Goal: Information Seeking & Learning: Learn about a topic

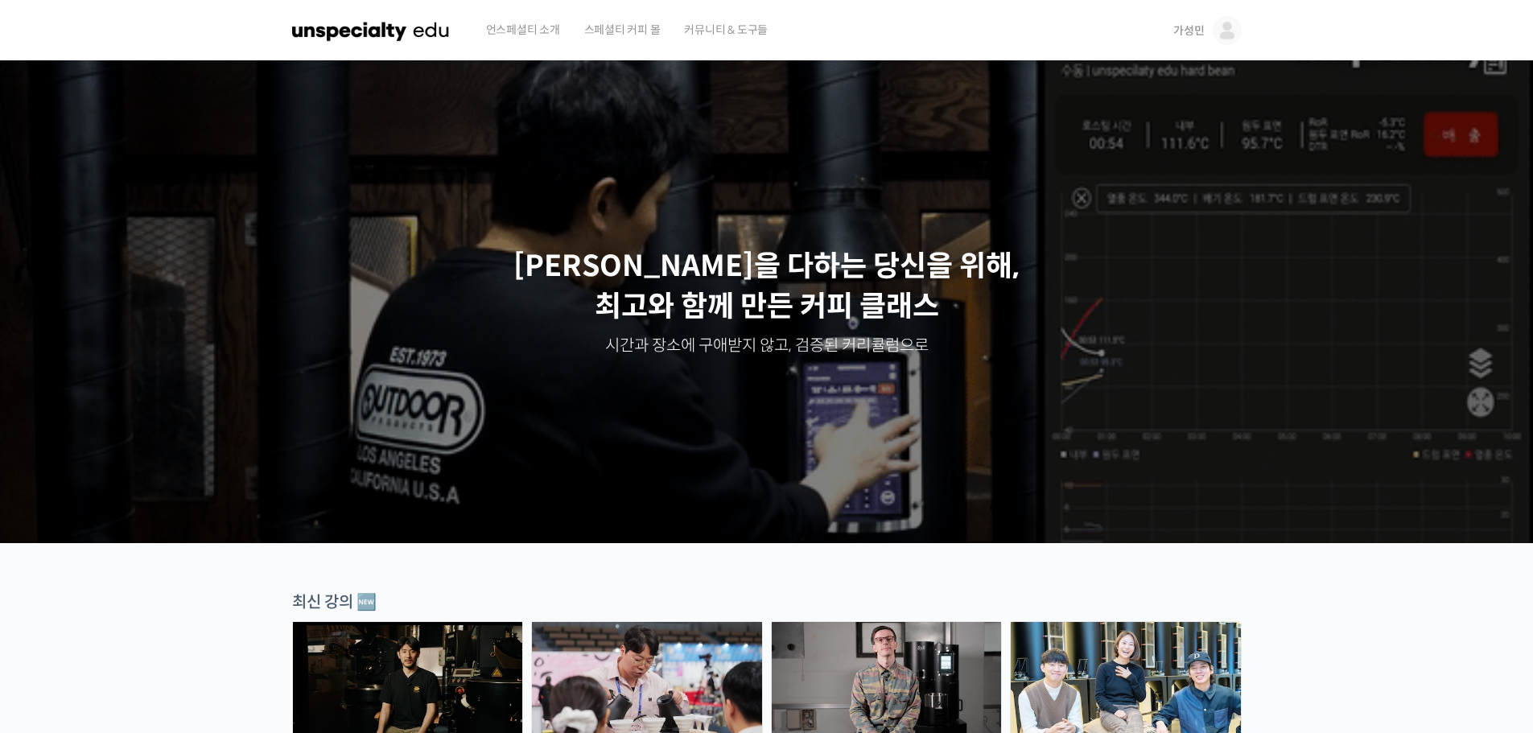
click at [1186, 30] on span "가성민" at bounding box center [1188, 30] width 31 height 14
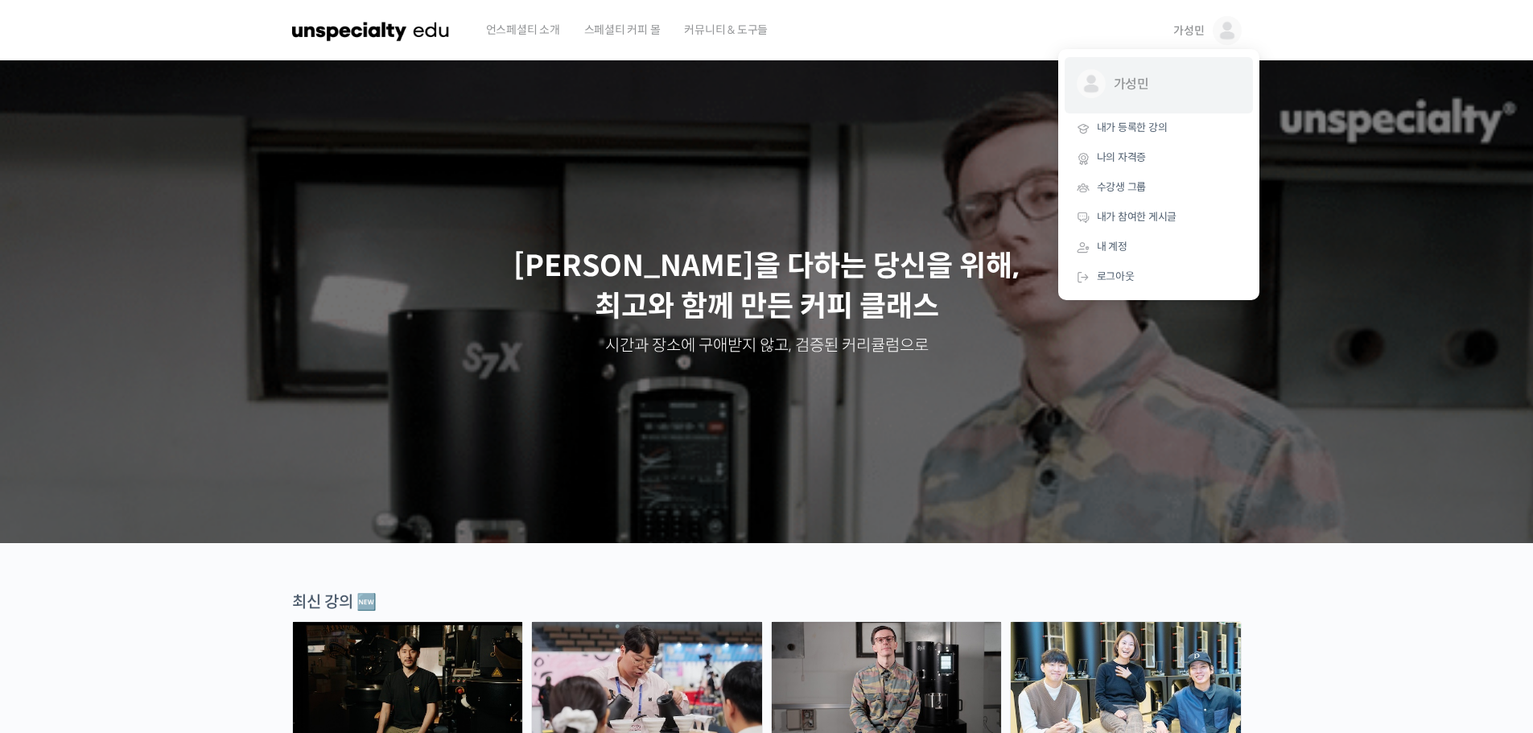
click at [1128, 88] on span "가성민" at bounding box center [1173, 84] width 119 height 31
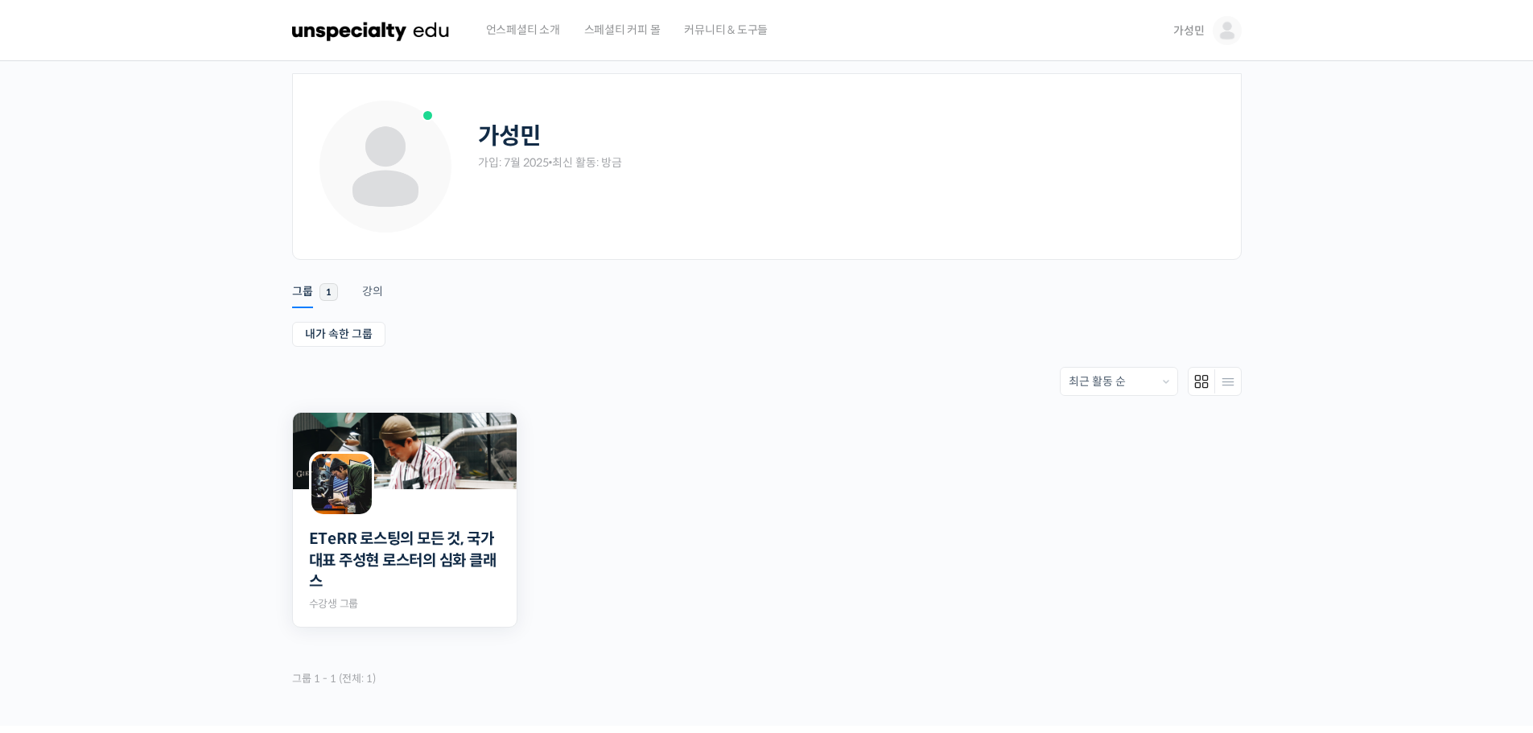
click at [386, 491] on div at bounding box center [405, 502] width 224 height 27
click at [397, 547] on link "ETeRR 로스팅의 모든 것, 국가대표 주성현 로스터의 심화 클래스" at bounding box center [405, 561] width 192 height 64
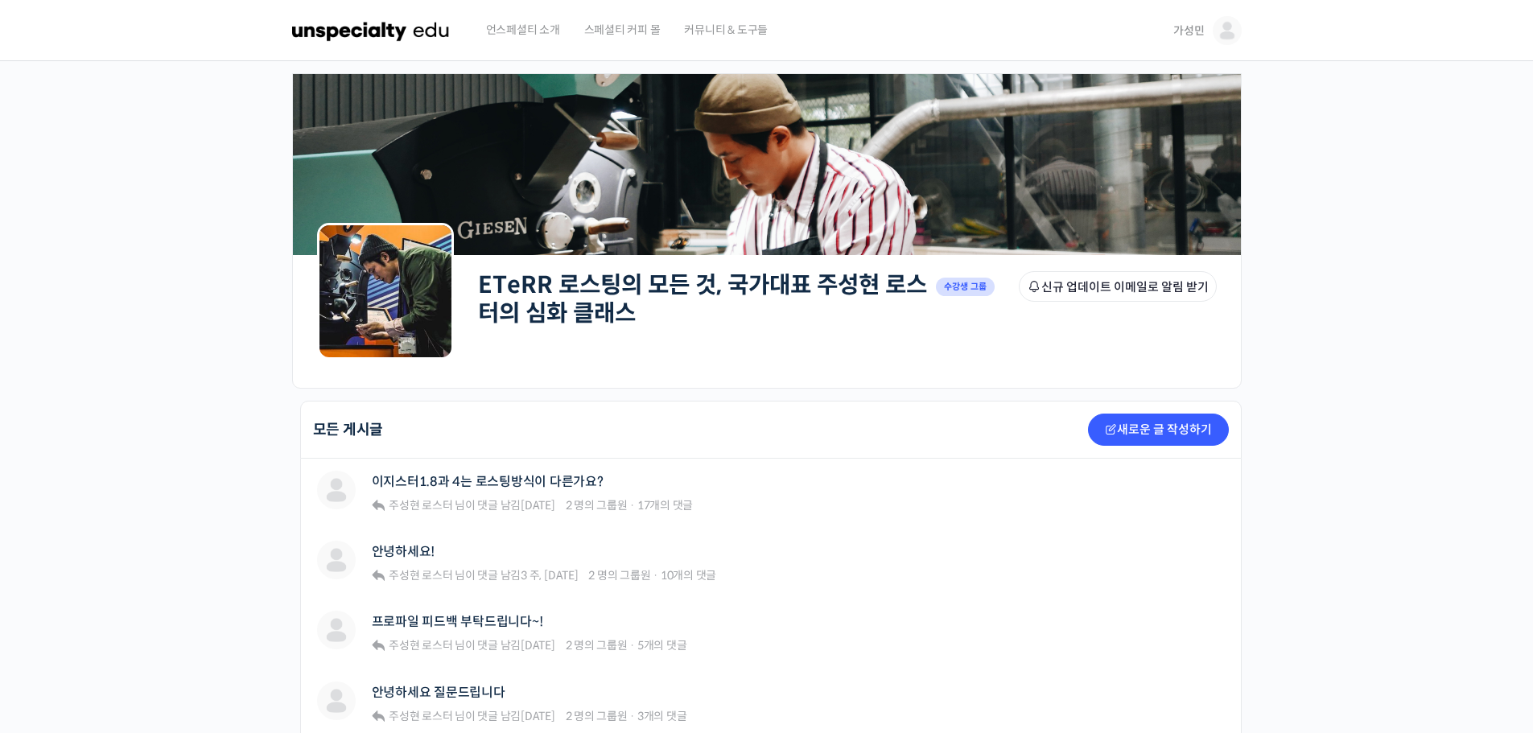
click at [1228, 25] on img at bounding box center [1227, 30] width 29 height 29
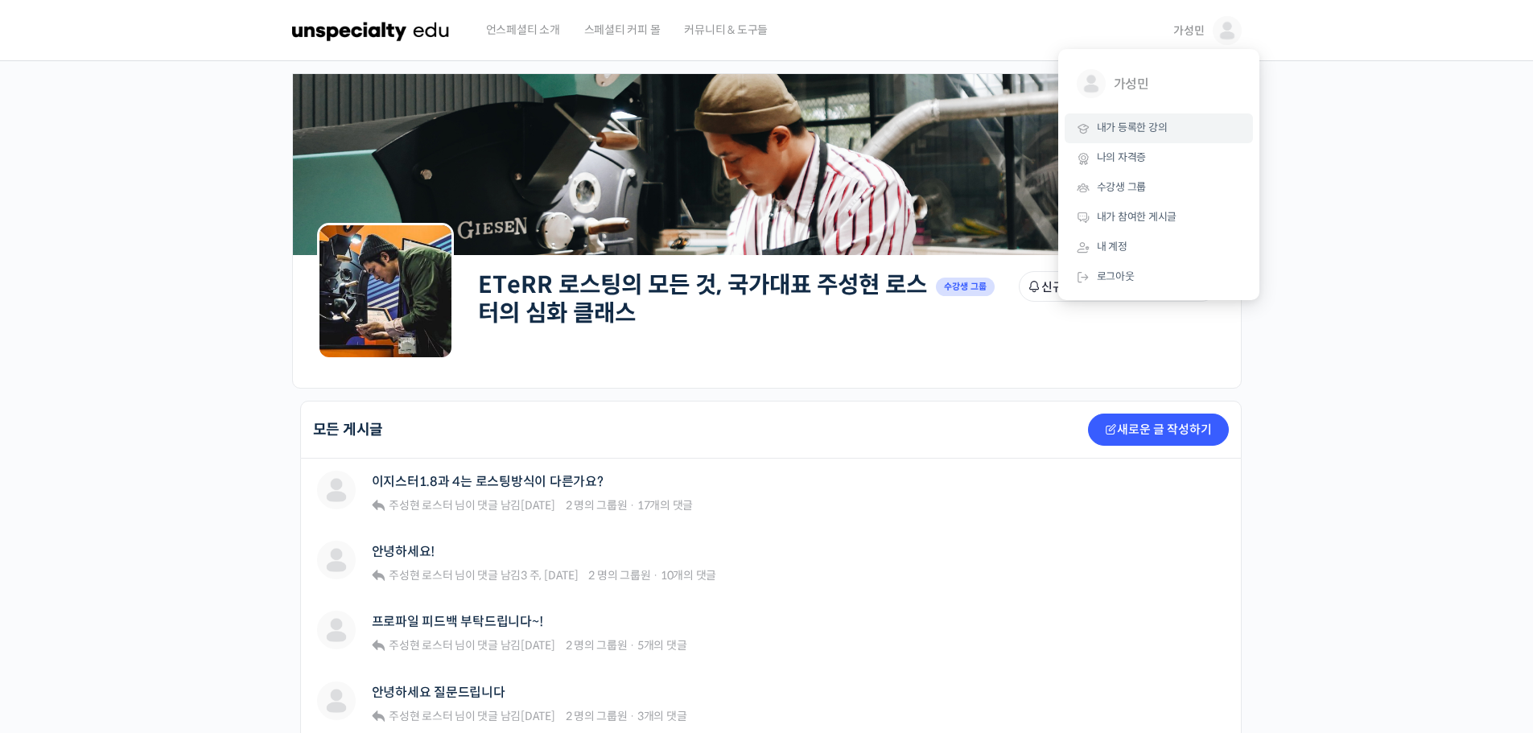
click at [1131, 134] on span "내가 등록한 강의" at bounding box center [1132, 128] width 71 height 14
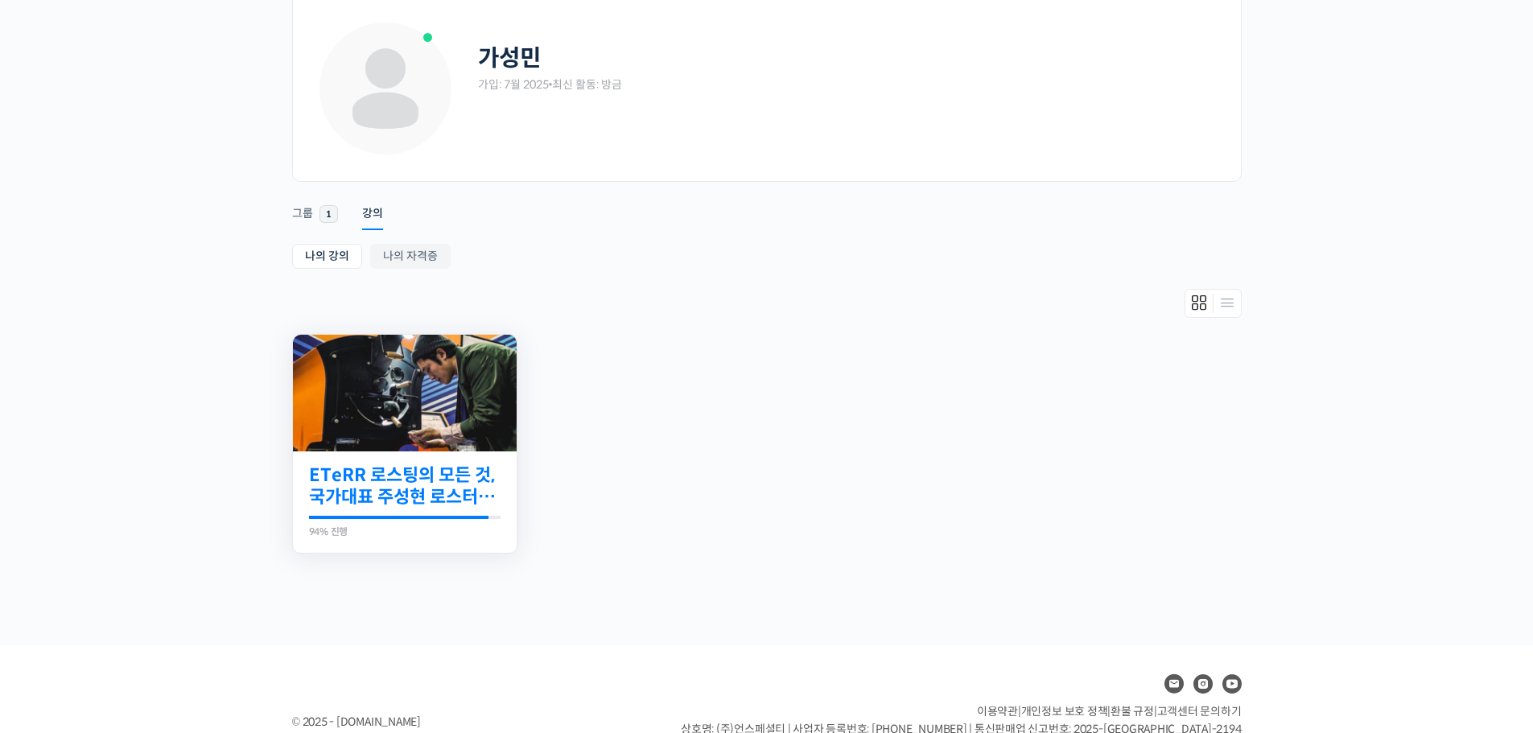
scroll to position [80, 0]
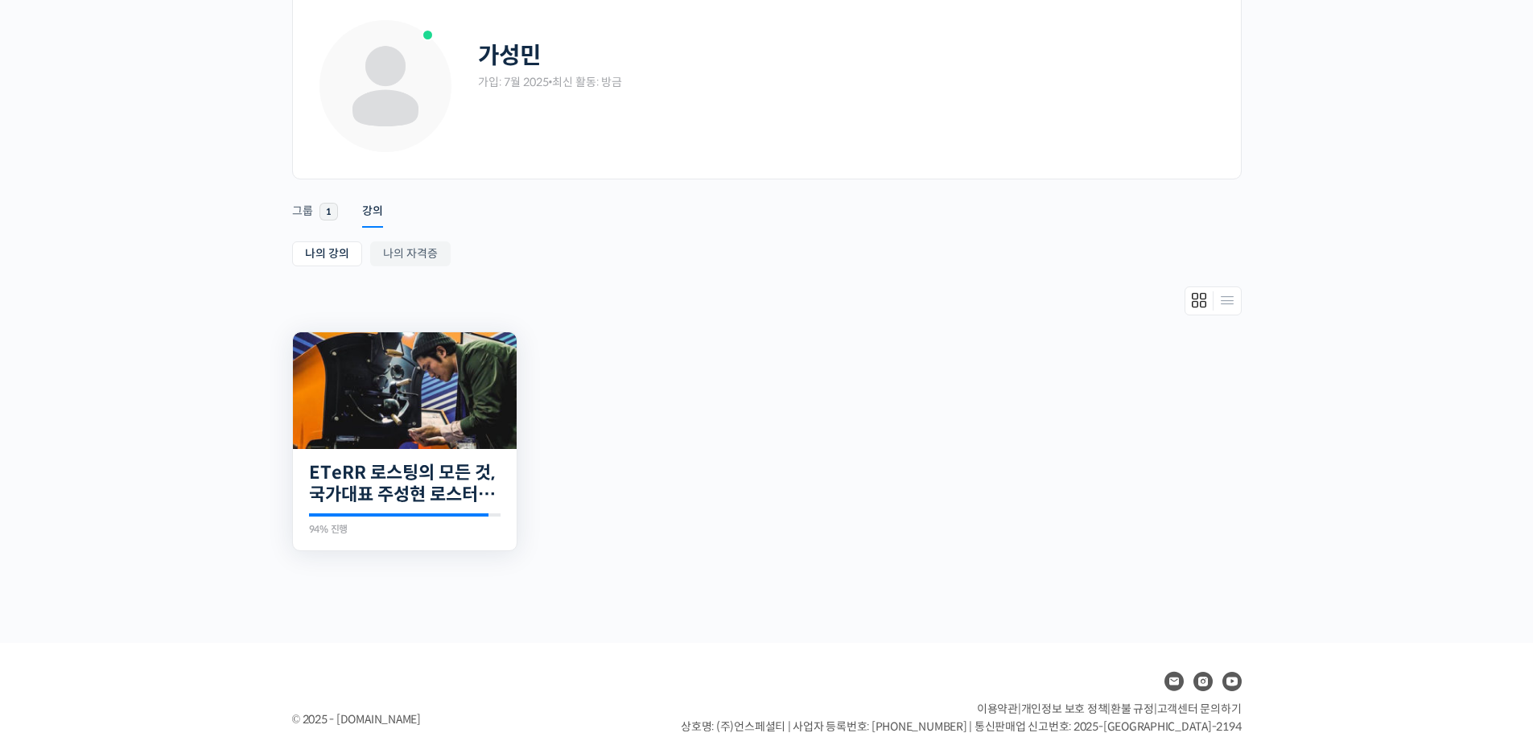
click at [393, 444] on img at bounding box center [405, 390] width 224 height 117
click at [387, 491] on link "ETeRR 로스팅의 모든 것, 국가대표 주성현 로스터의 심화 클래스" at bounding box center [405, 484] width 192 height 44
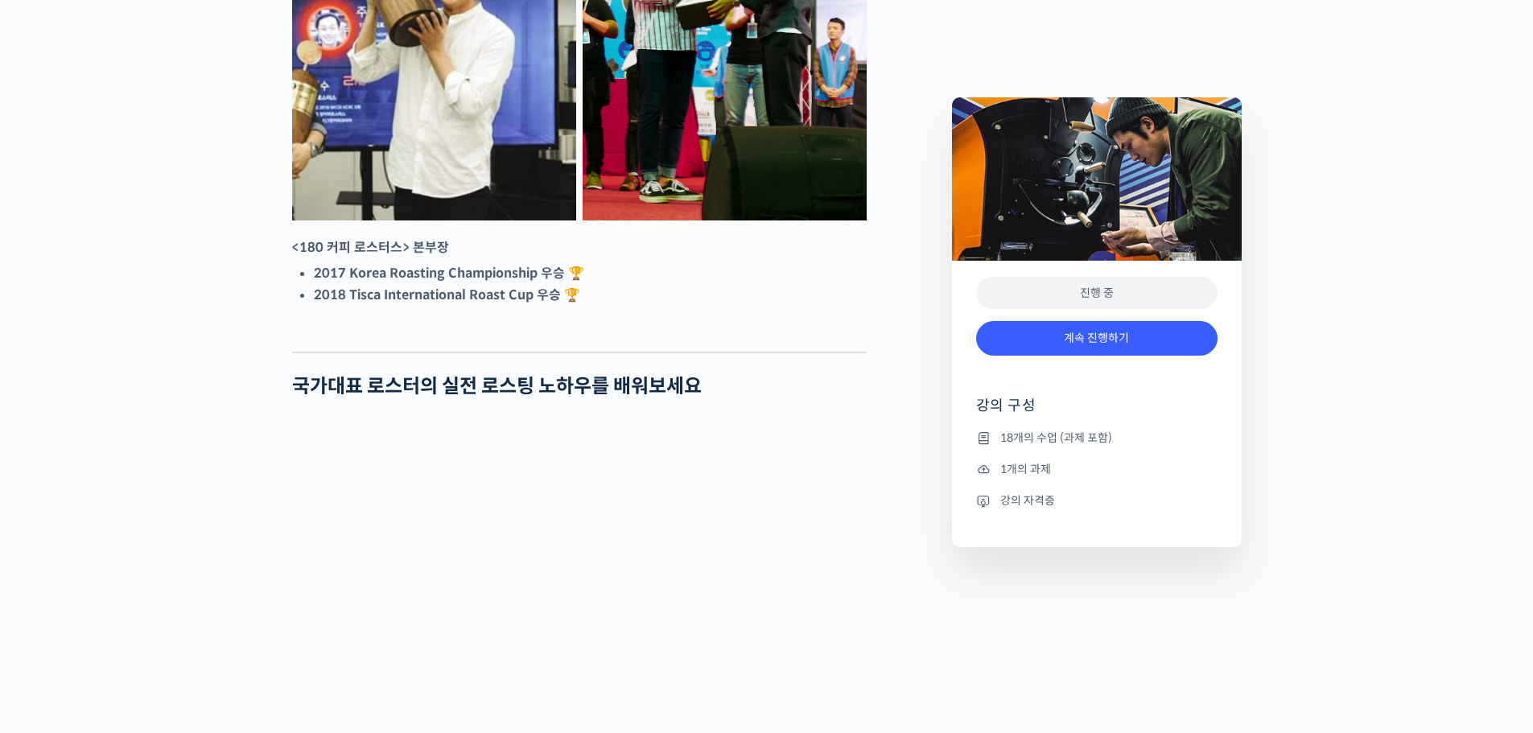
scroll to position [966, 0]
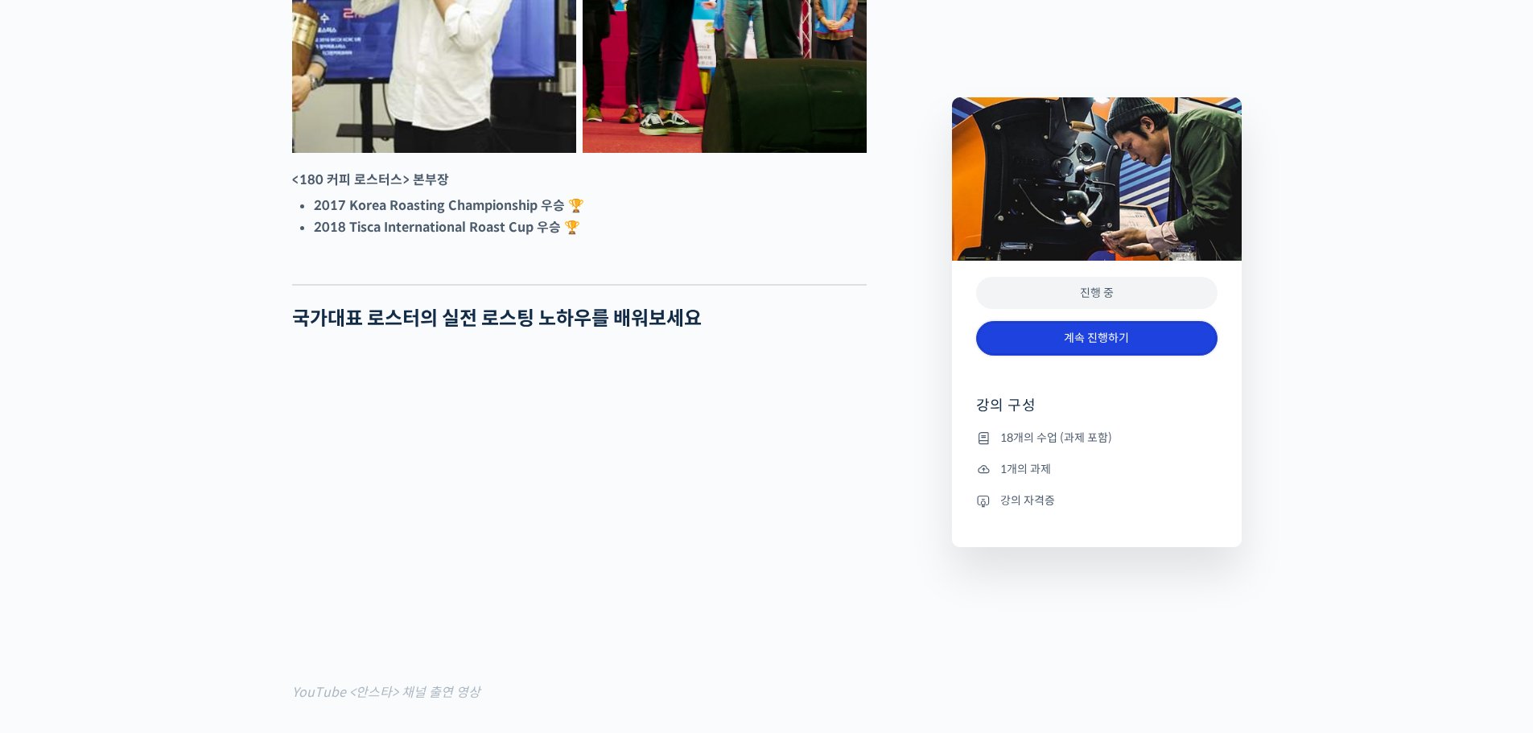
click at [1063, 331] on link "계속 진행하기" at bounding box center [1096, 338] width 241 height 35
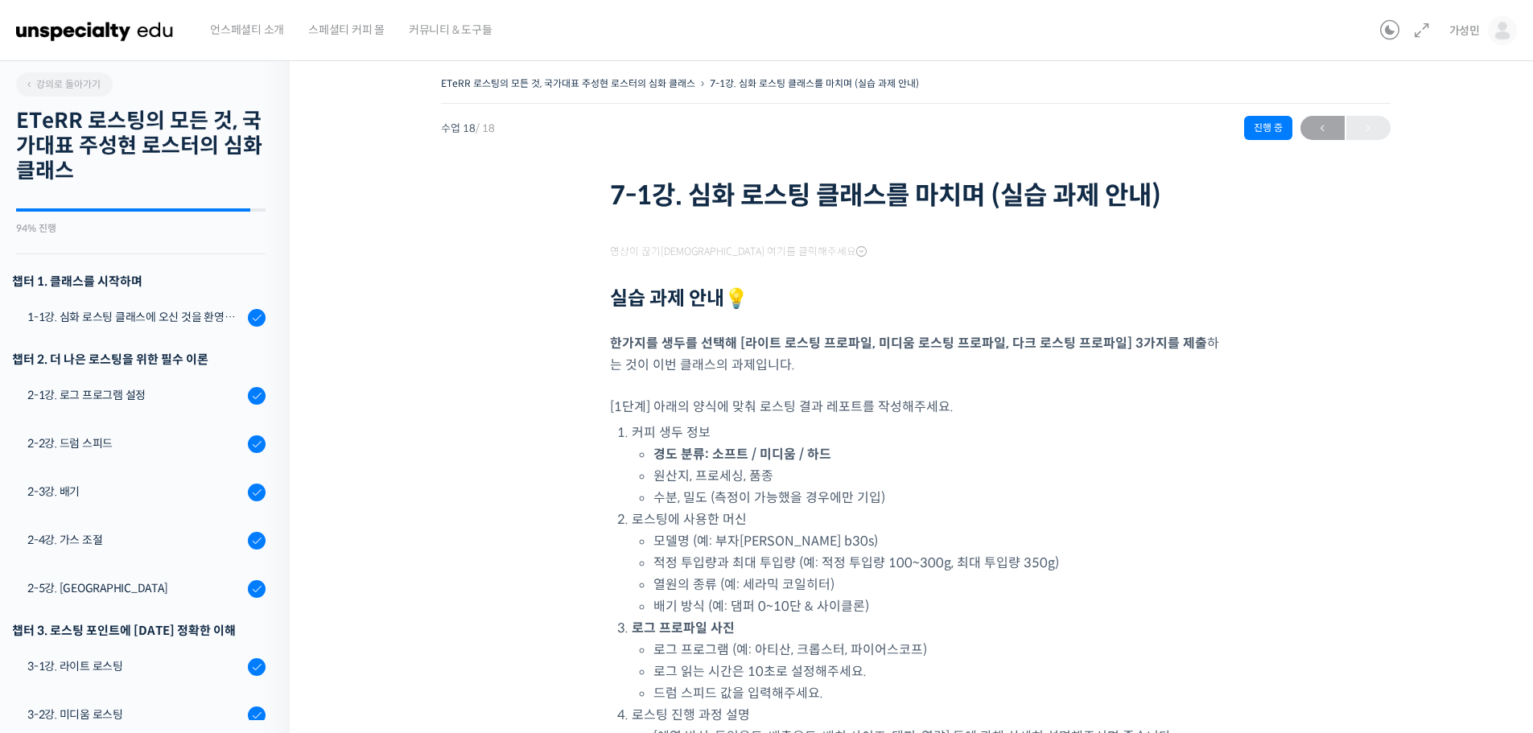
scroll to position [630, 0]
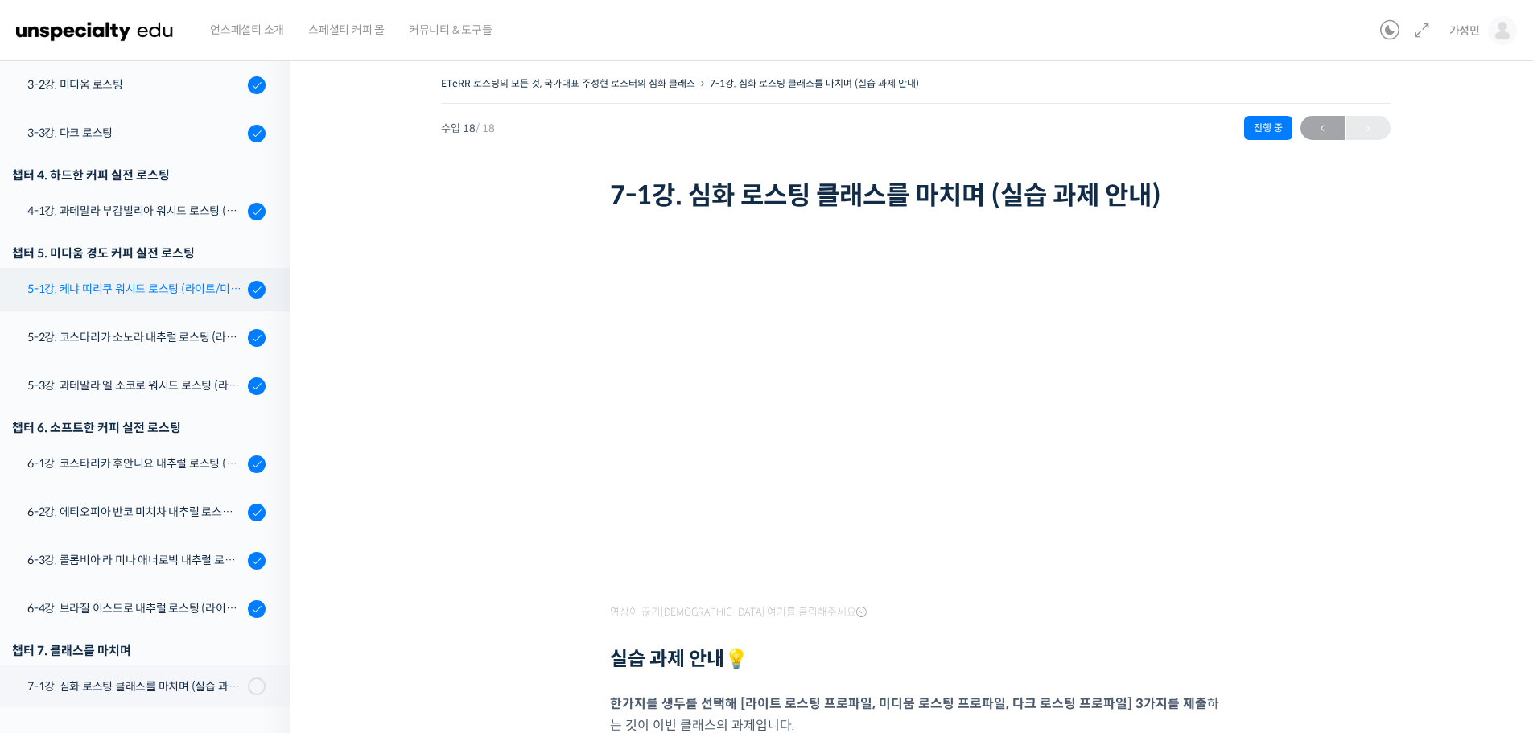
click at [160, 292] on div "5-1강. 케냐 띠리쿠 워시드 로스팅 (라이트/미디움/다크)" at bounding box center [135, 289] width 216 height 18
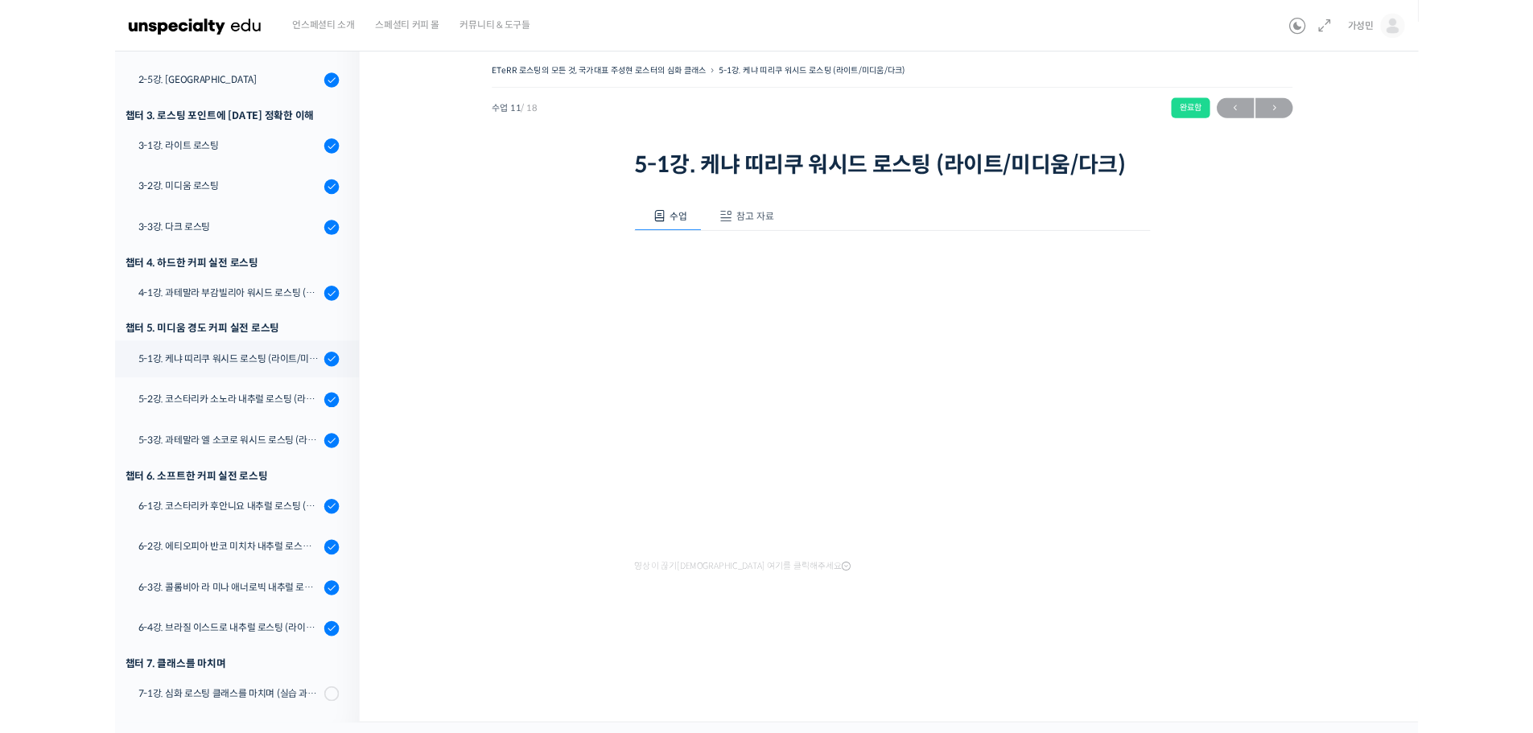
scroll to position [494, 0]
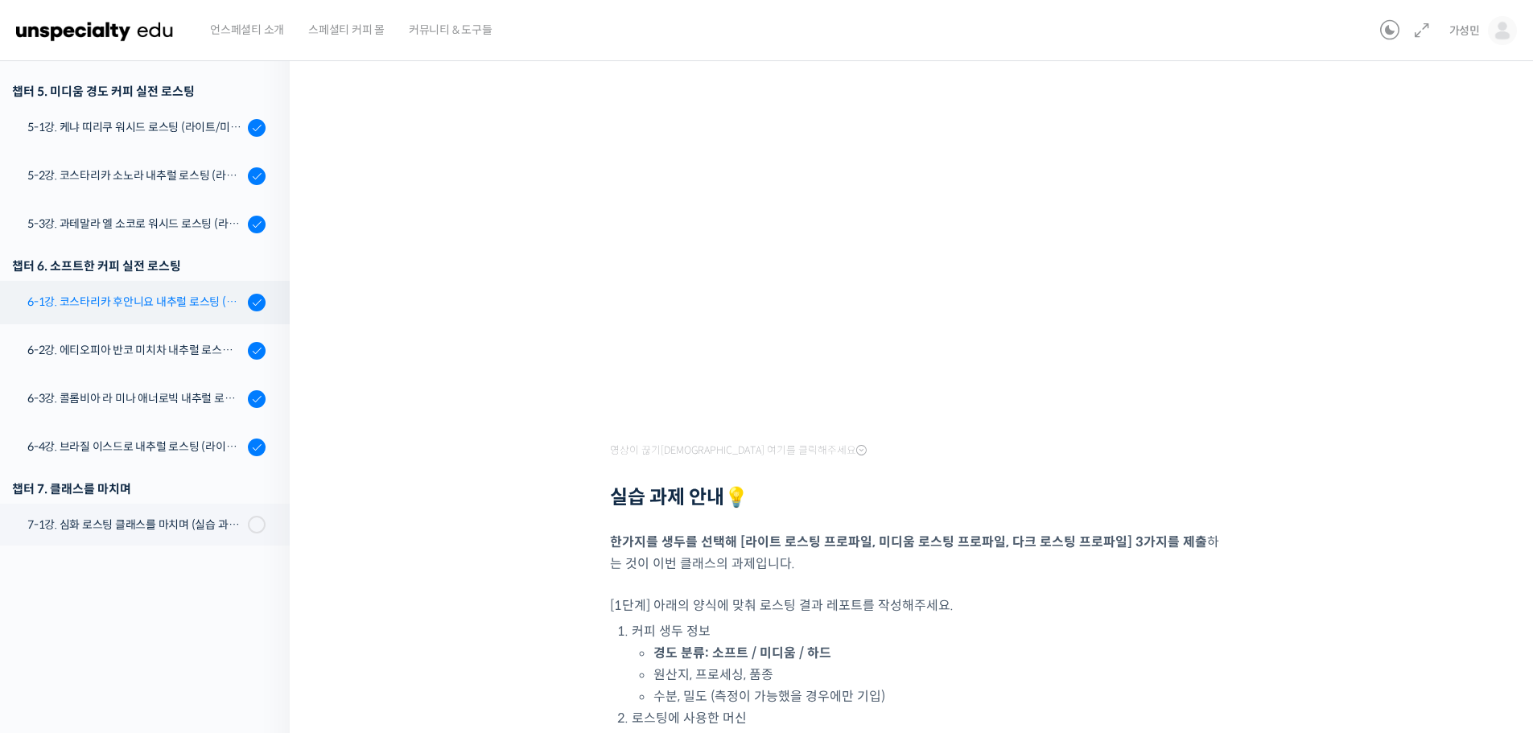
scroll to position [151, 0]
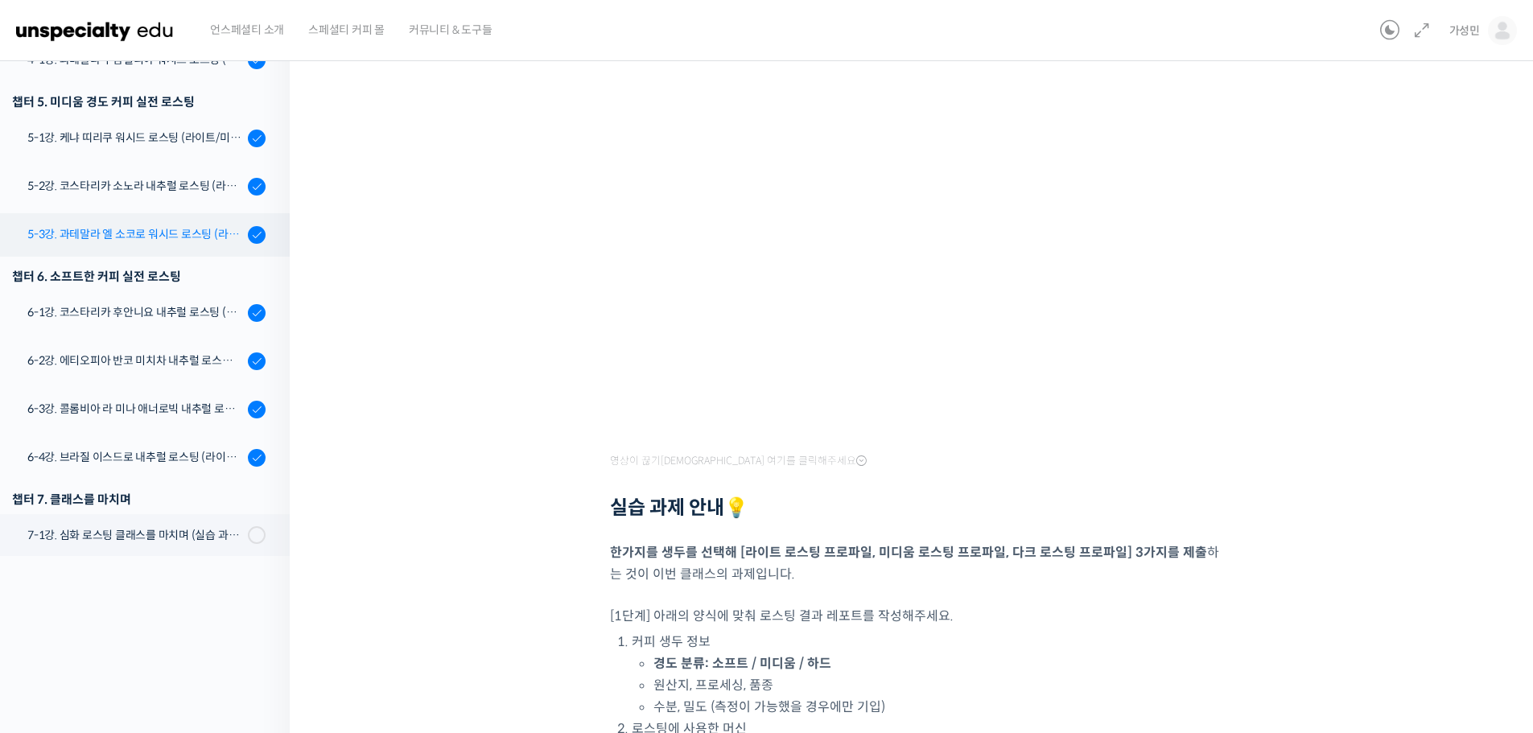
click at [150, 244] on link "5-3강. 과테말라 엘 소코로 워시드 로스팅 (라이트/미디움/다크)" at bounding box center [141, 234] width 298 height 43
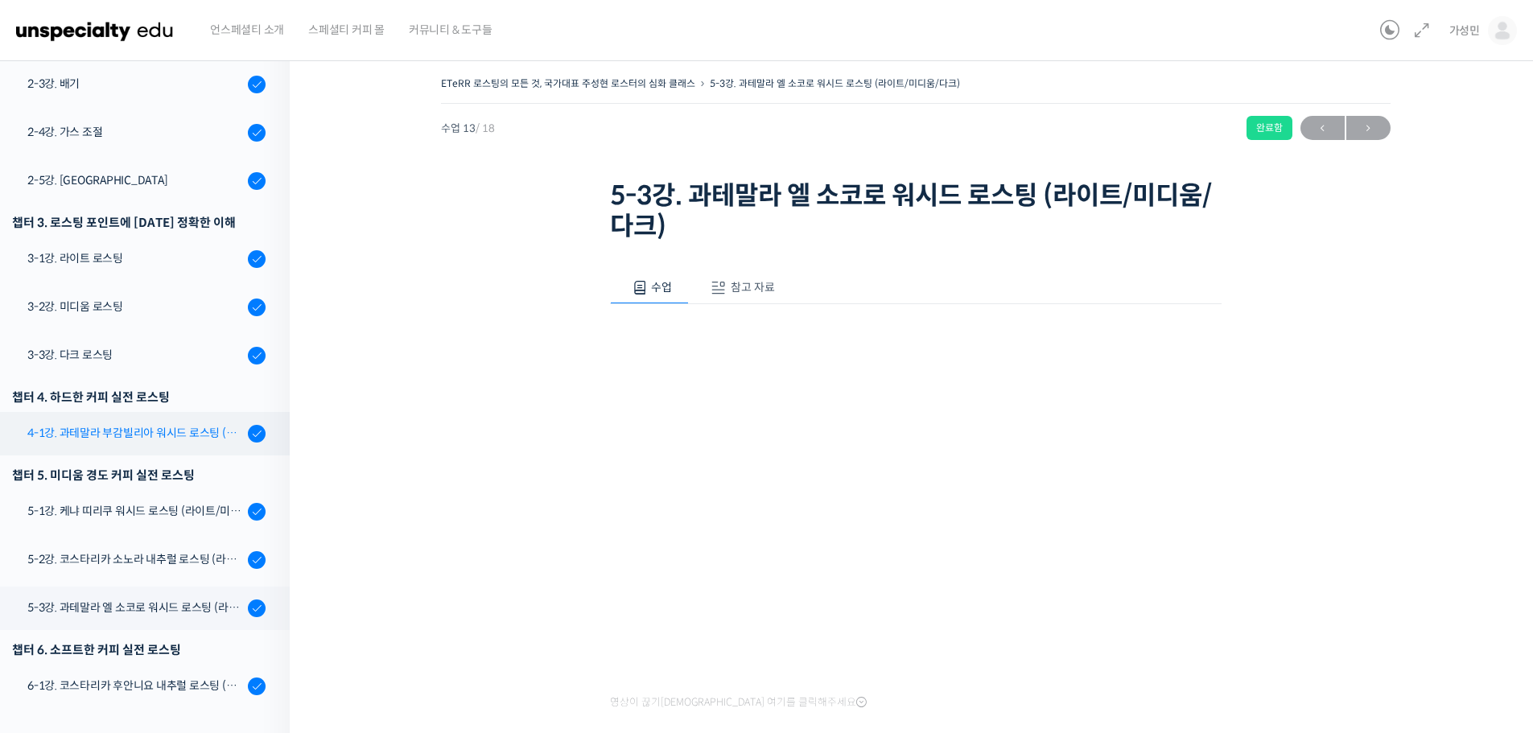
scroll to position [414, 0]
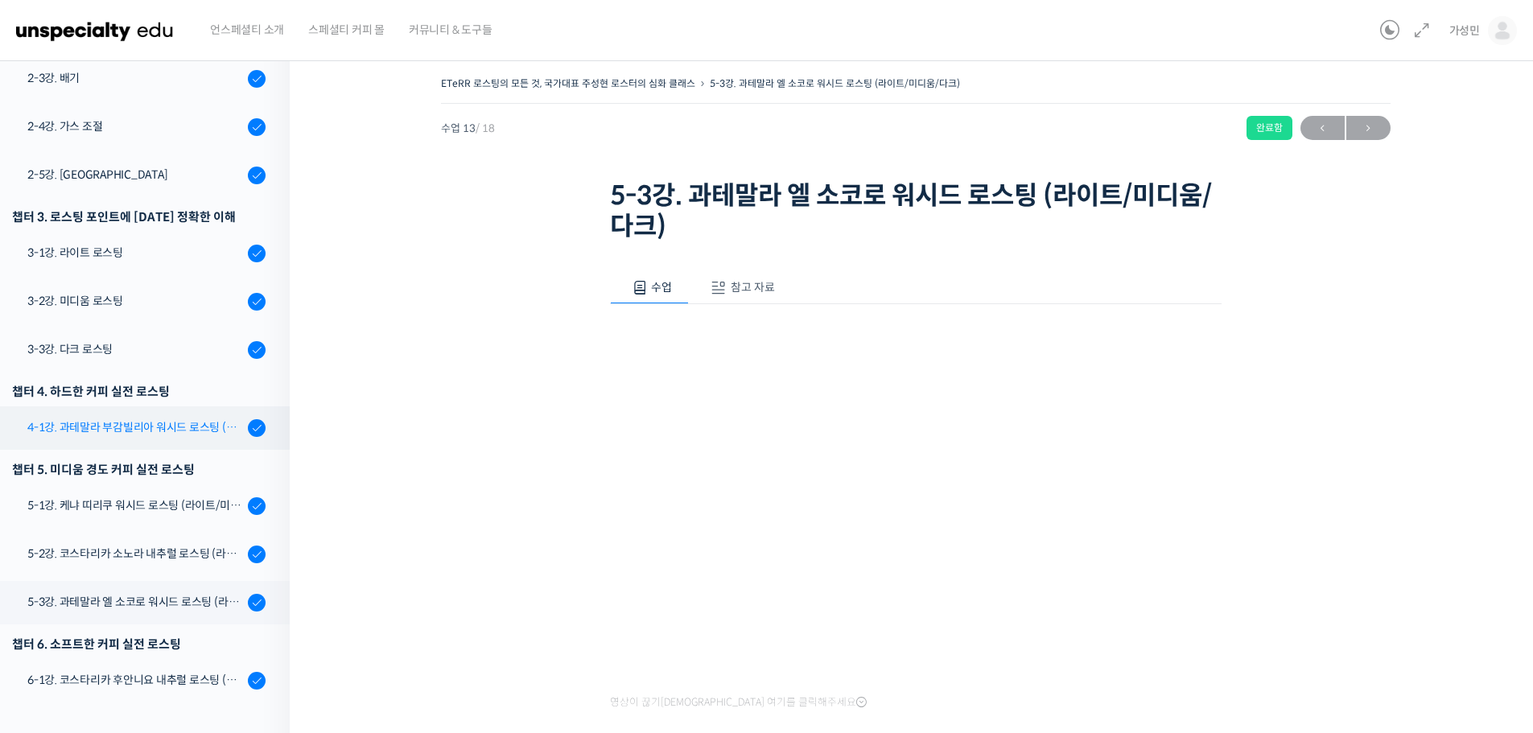
click at [151, 431] on div "4-1강. 과테말라 부감빌리아 워시드 로스팅 (라이트/미디움/다크)" at bounding box center [135, 428] width 216 height 18
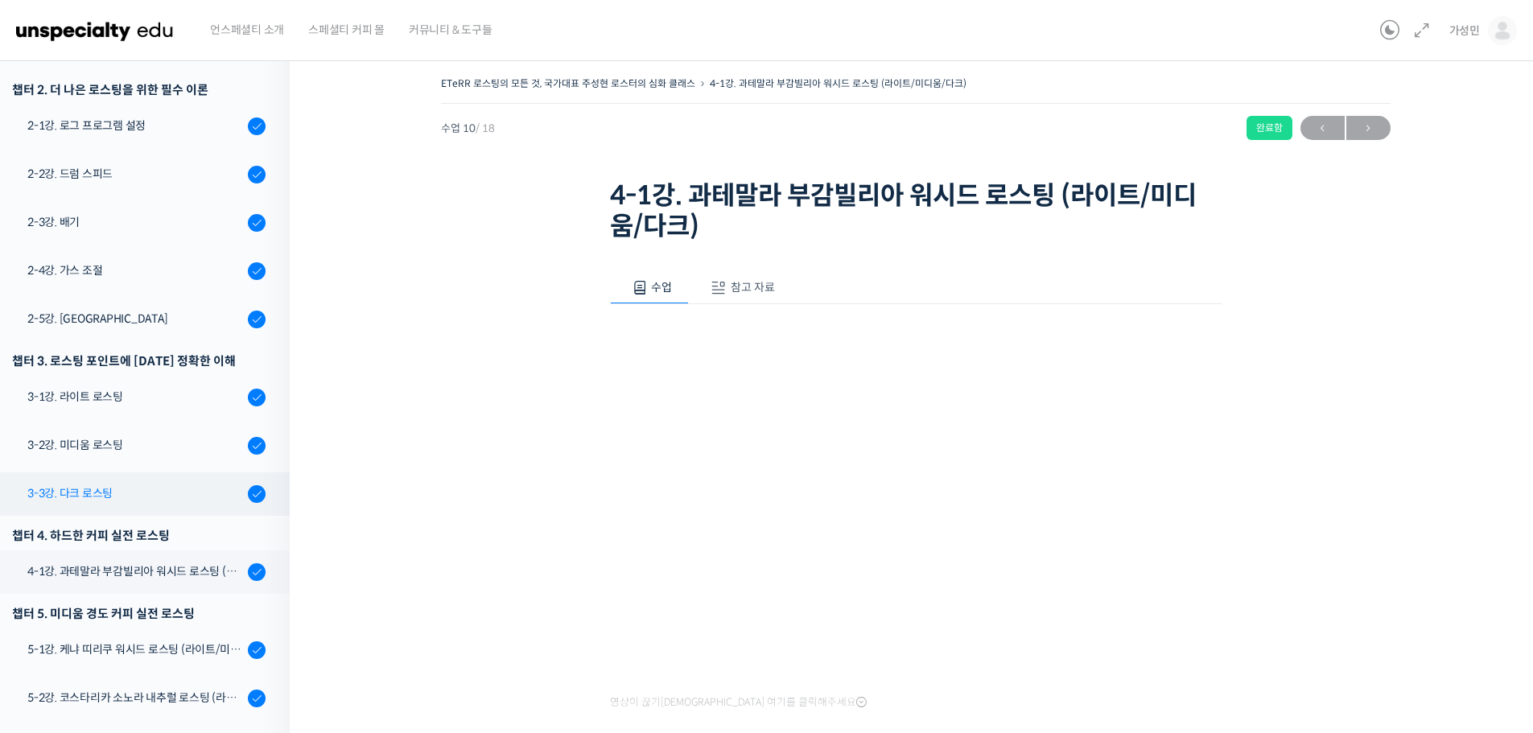
scroll to position [469, 0]
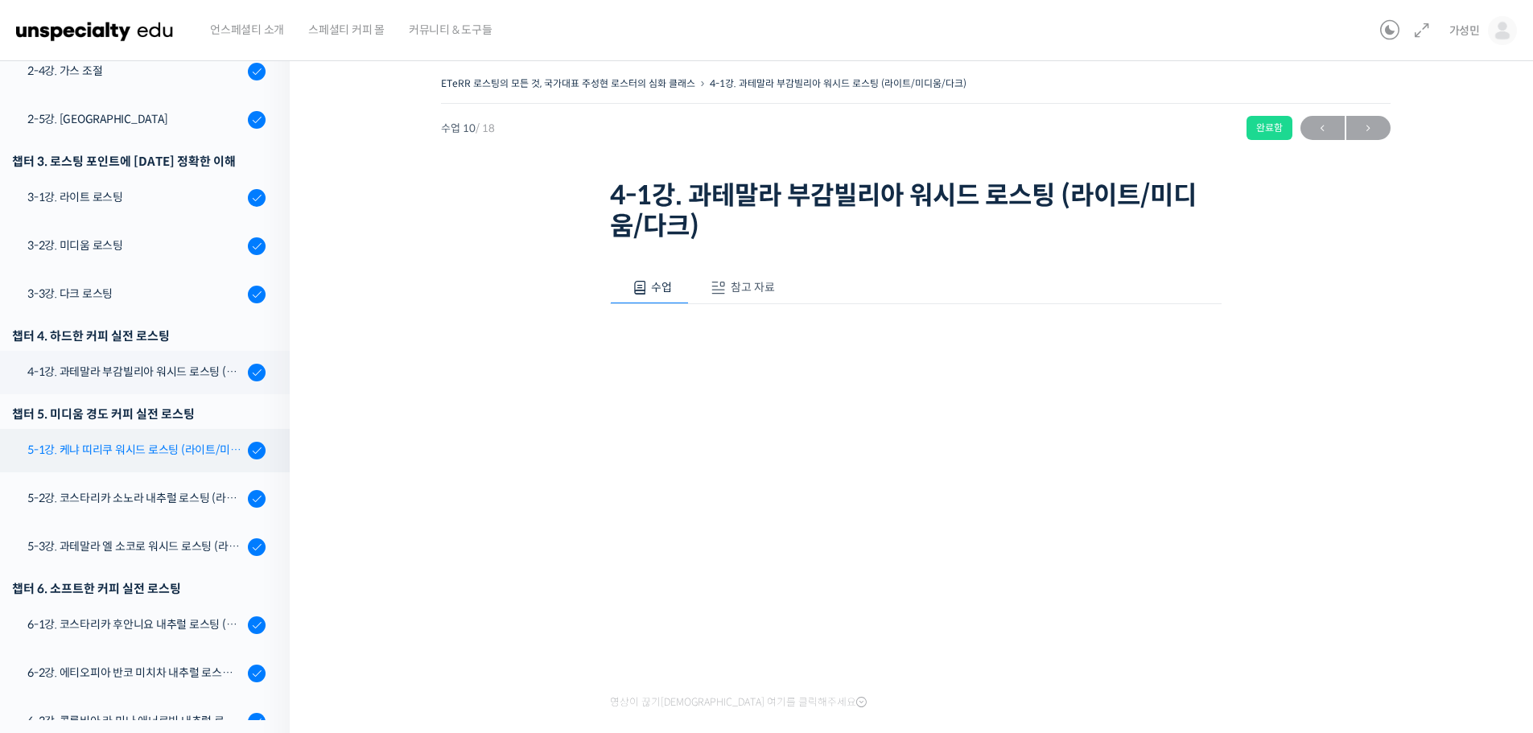
click at [180, 454] on div "5-1강. 케냐 띠리쿠 워시드 로스팅 (라이트/미디움/다크)" at bounding box center [135, 450] width 216 height 18
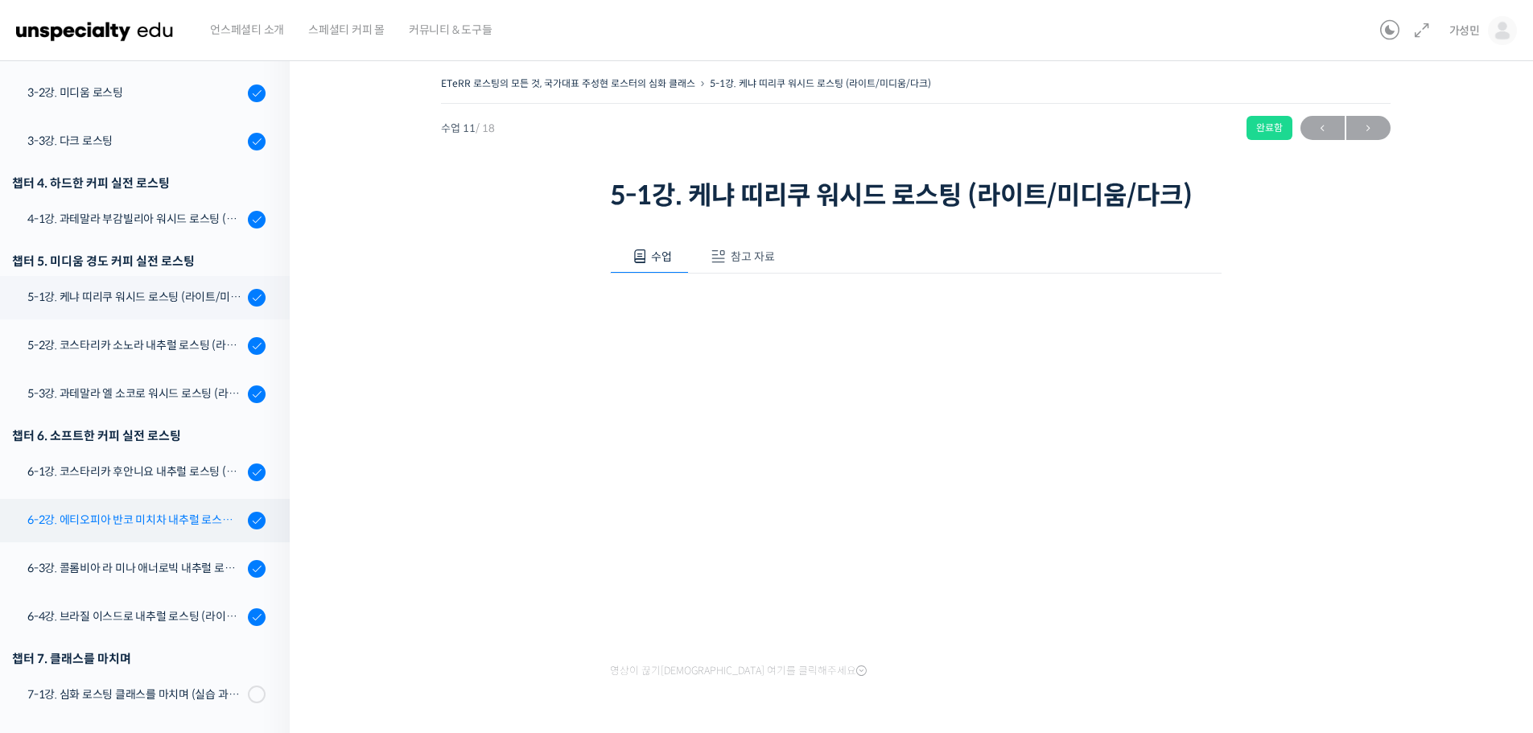
scroll to position [630, 0]
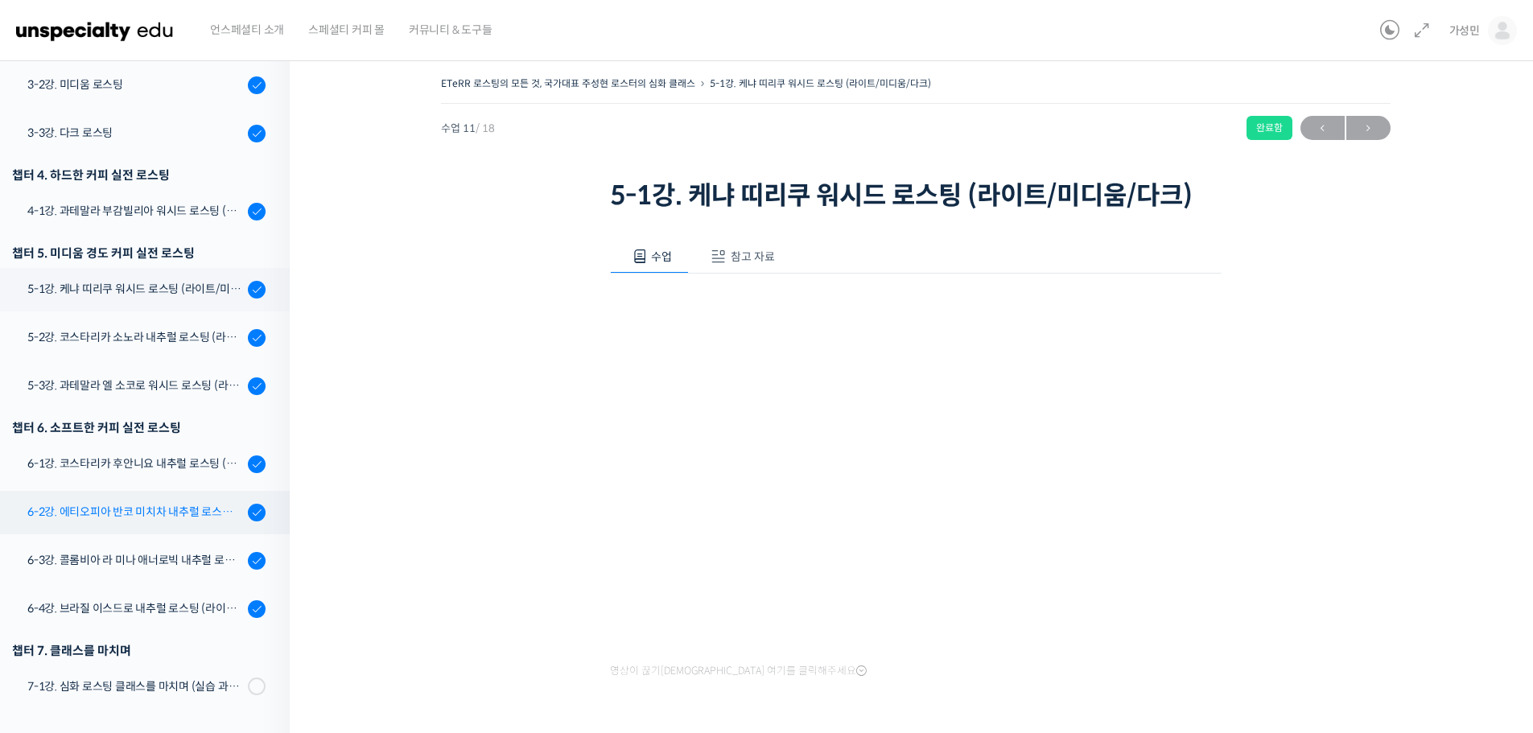
click at [165, 509] on div "6-2강. 에티오피아 반코 미치차 내추럴 로스팅 (라이트/미디움/다크)" at bounding box center [135, 512] width 216 height 18
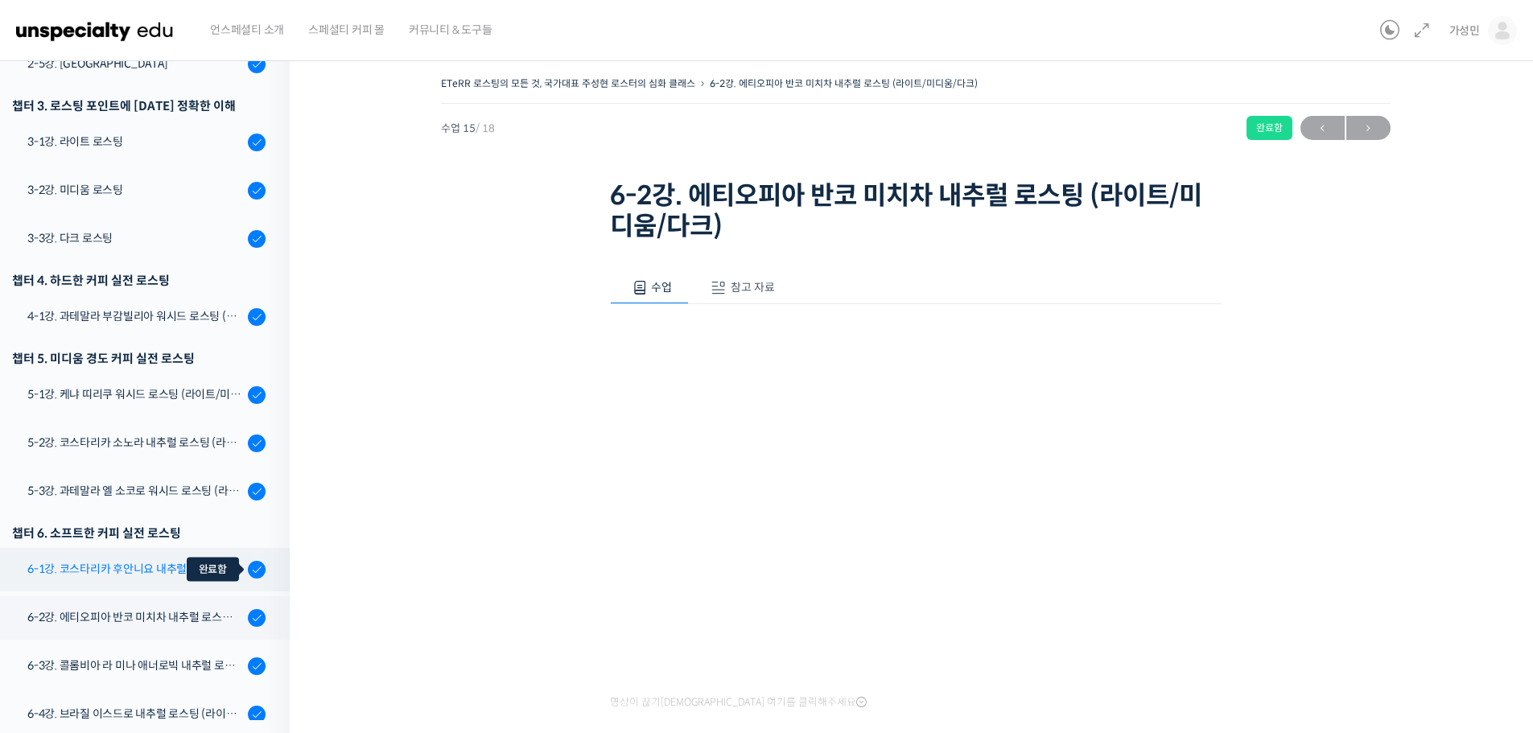
scroll to position [630, 0]
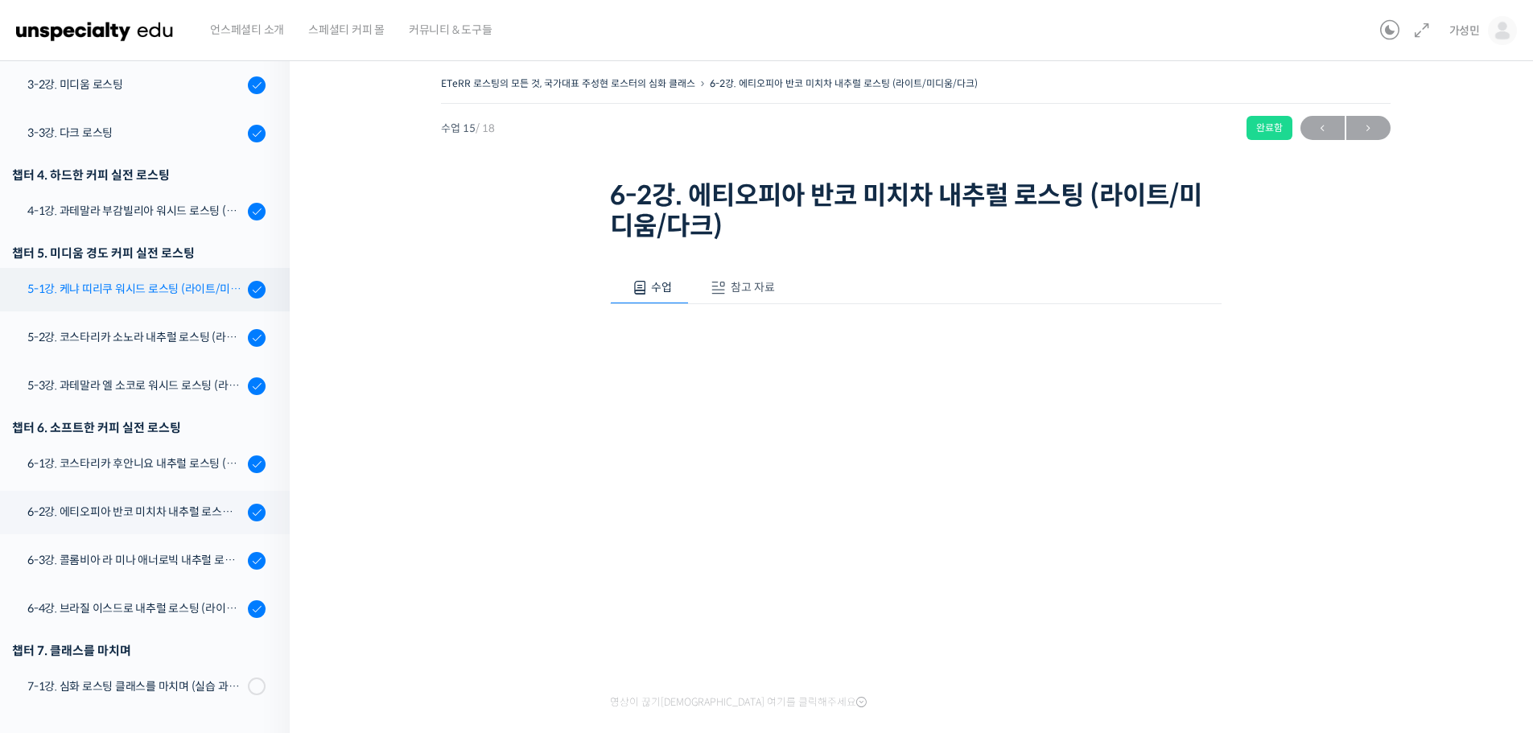
click at [185, 289] on div "5-1강. 케냐 띠리쿠 워시드 로스팅 (라이트/미디움/다크)" at bounding box center [135, 289] width 216 height 18
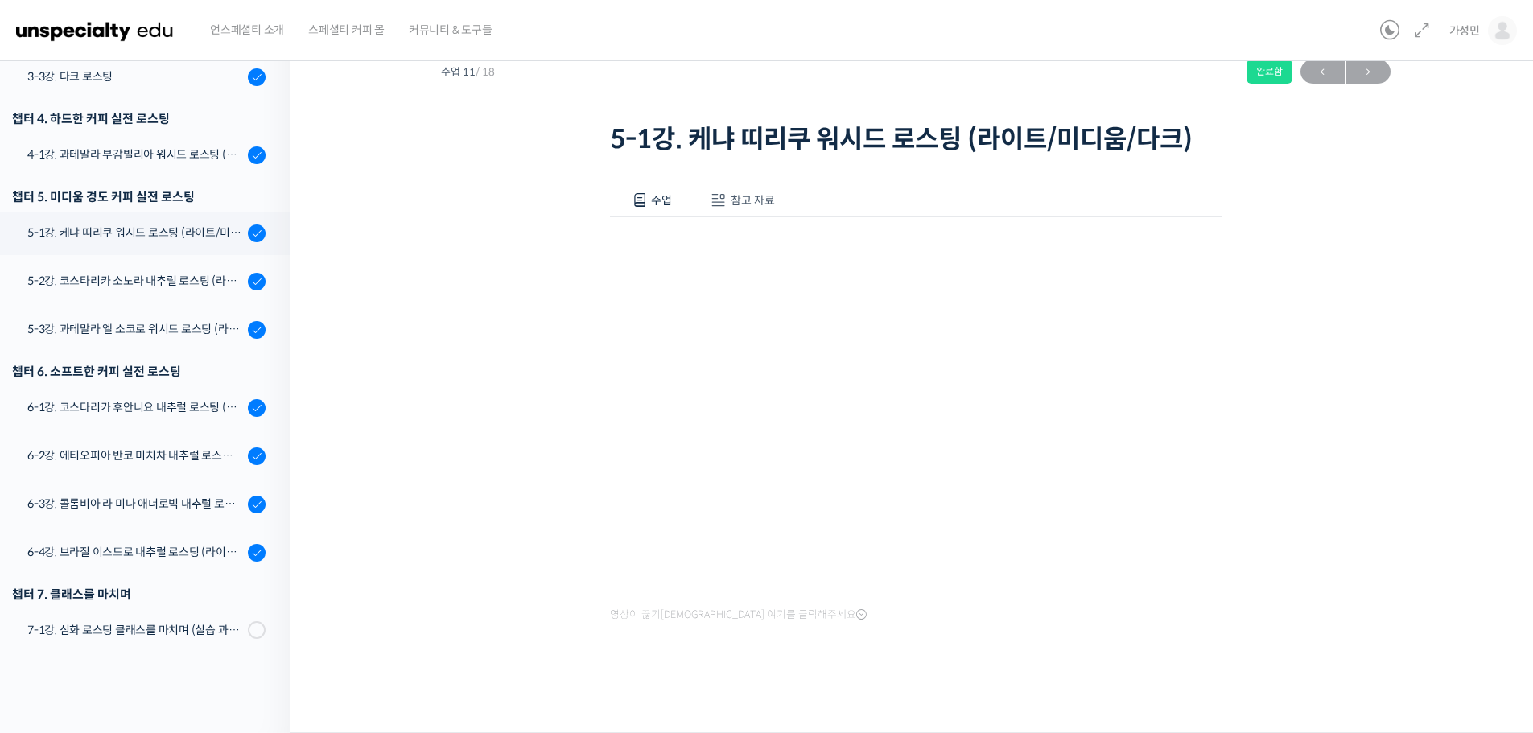
scroll to position [494, 0]
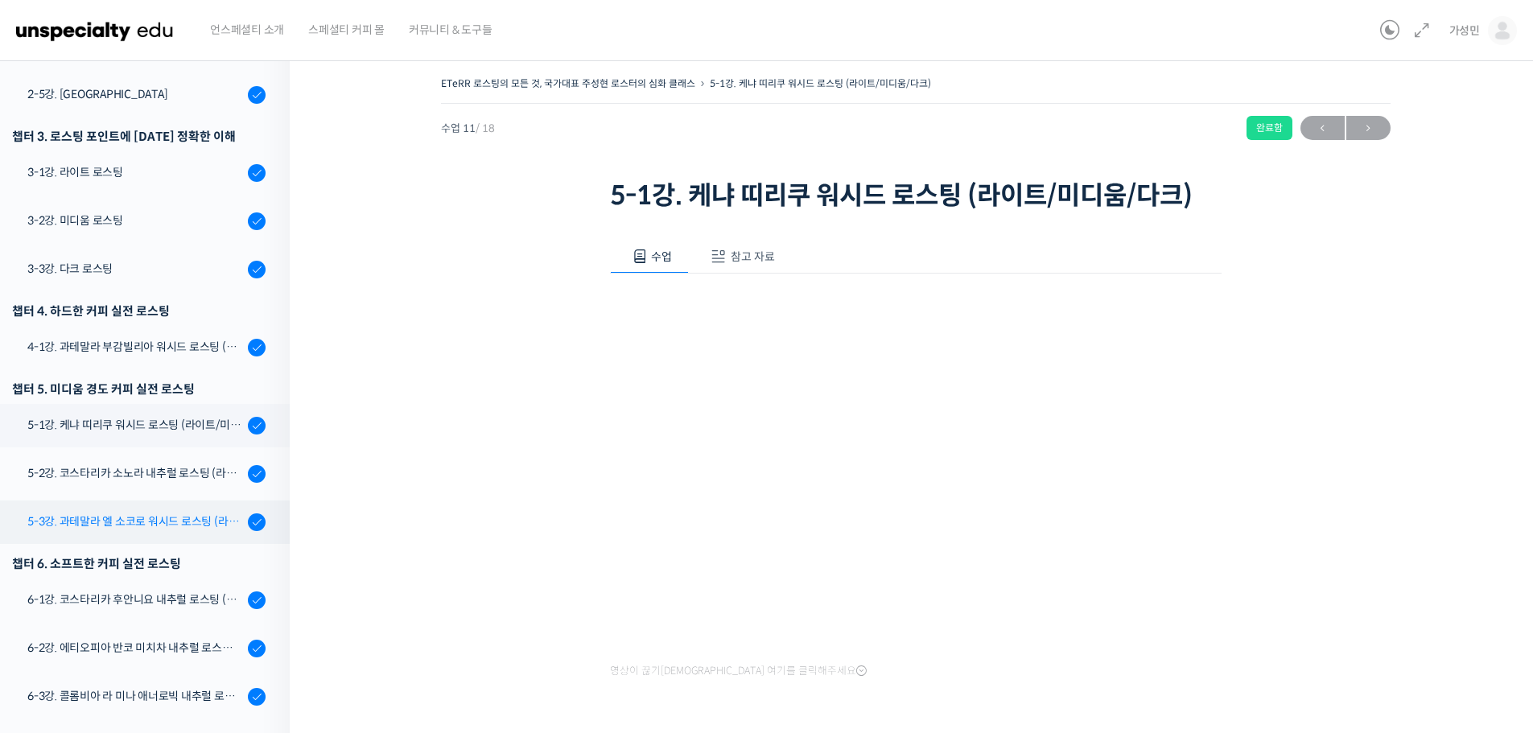
click at [161, 526] on div "5-3강. 과테말라 엘 소코로 워시드 로스팅 (라이트/미디움/다크)" at bounding box center [135, 522] width 216 height 18
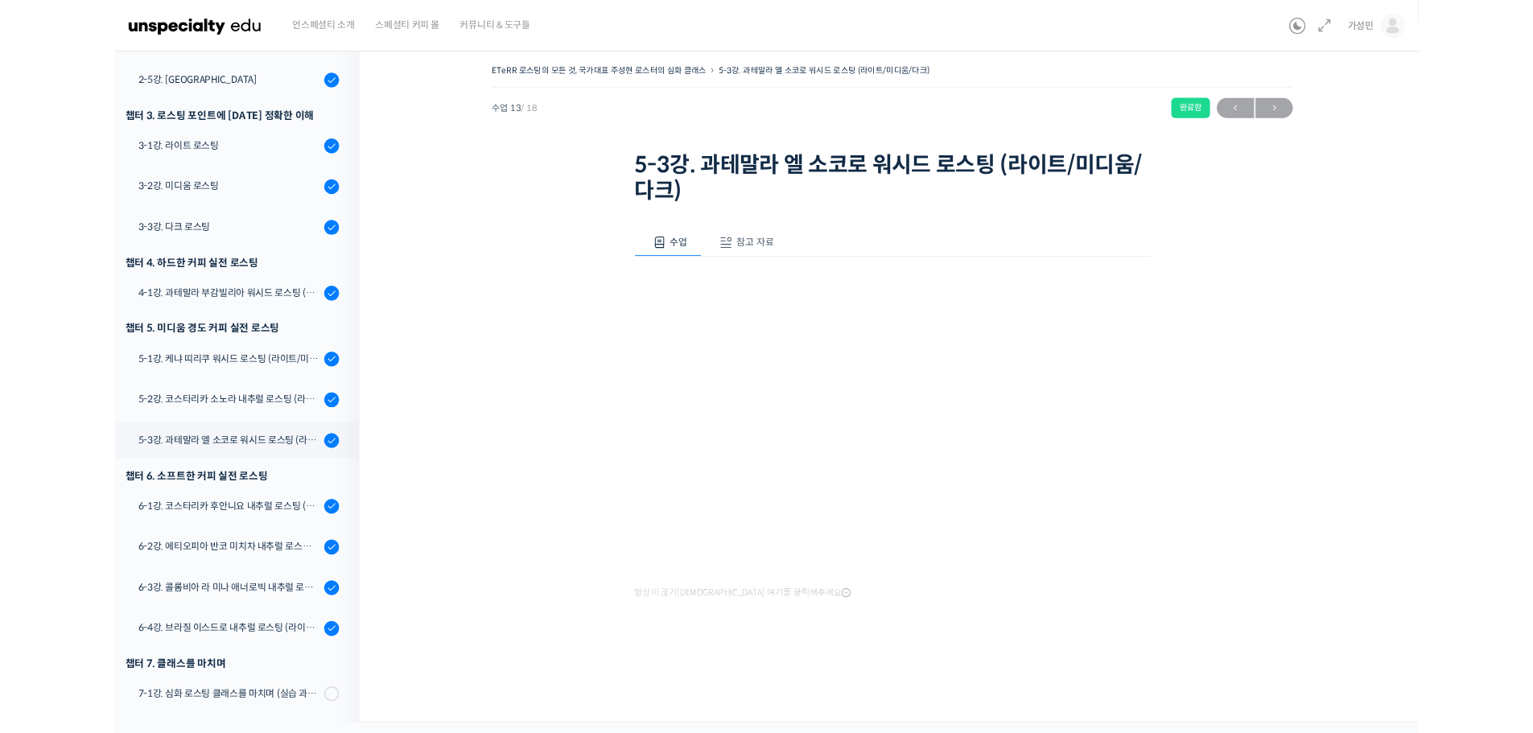
scroll to position [494, 0]
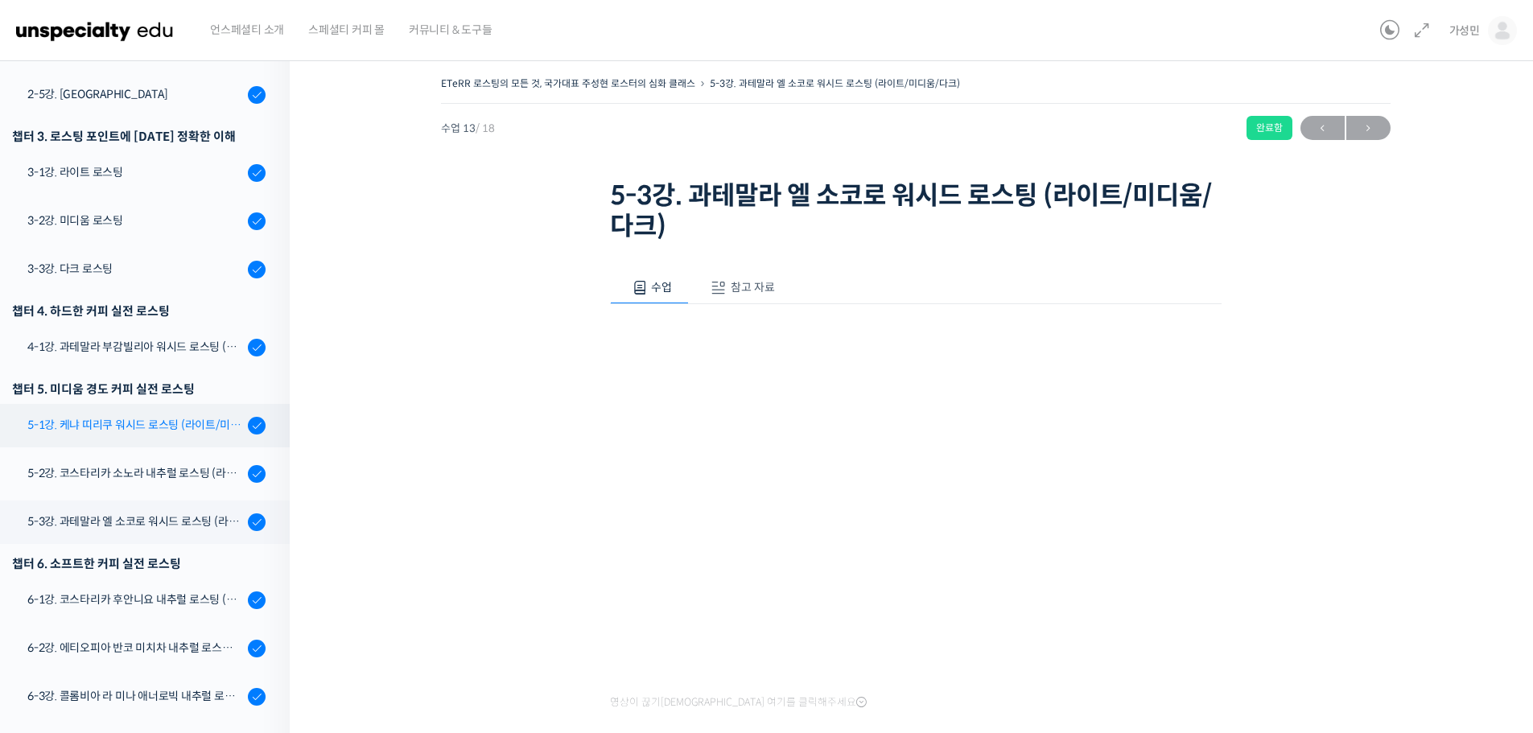
click at [134, 423] on div "5-1강. 케냐 띠리쿠 워시드 로스팅 (라이트/미디움/다크)" at bounding box center [135, 425] width 216 height 18
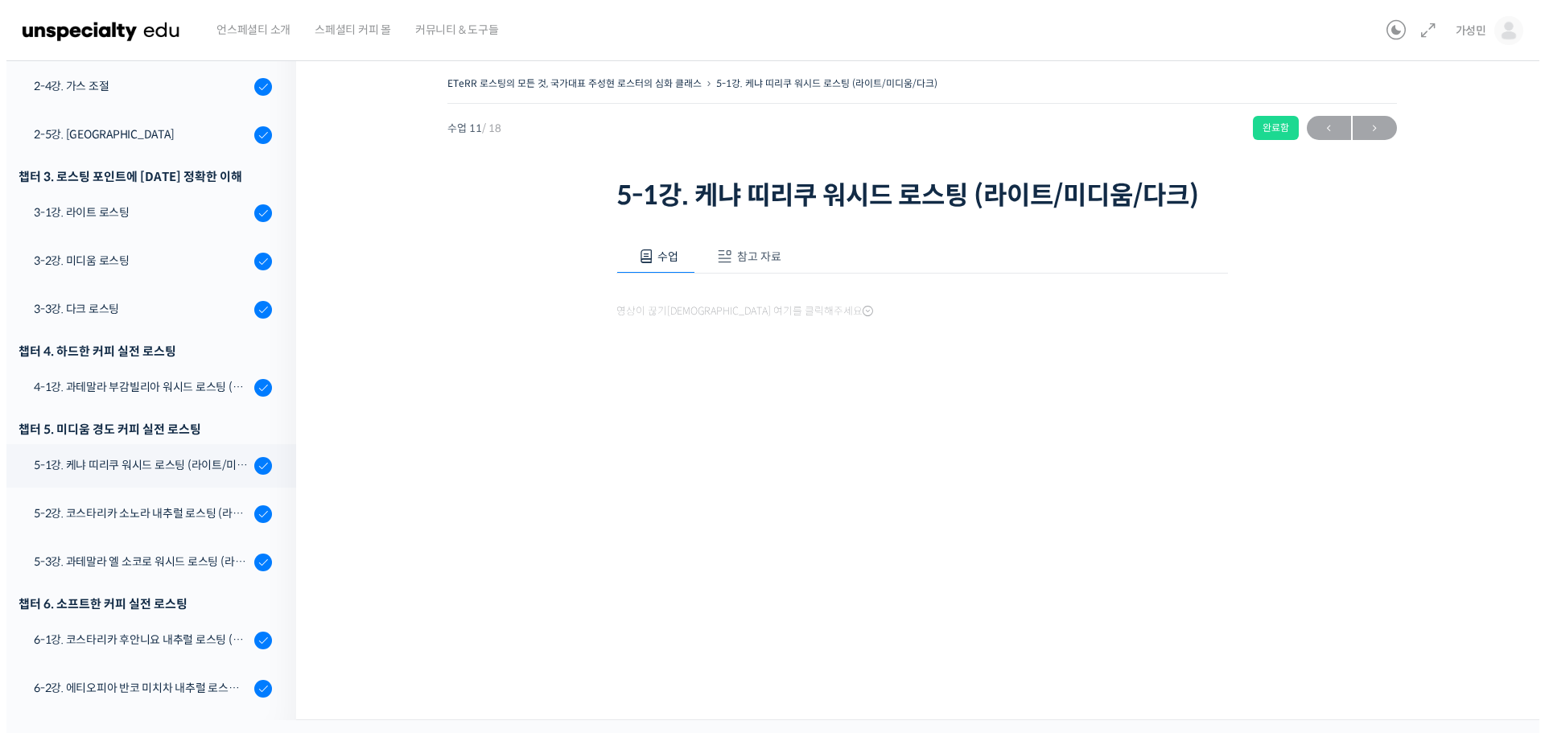
scroll to position [630, 0]
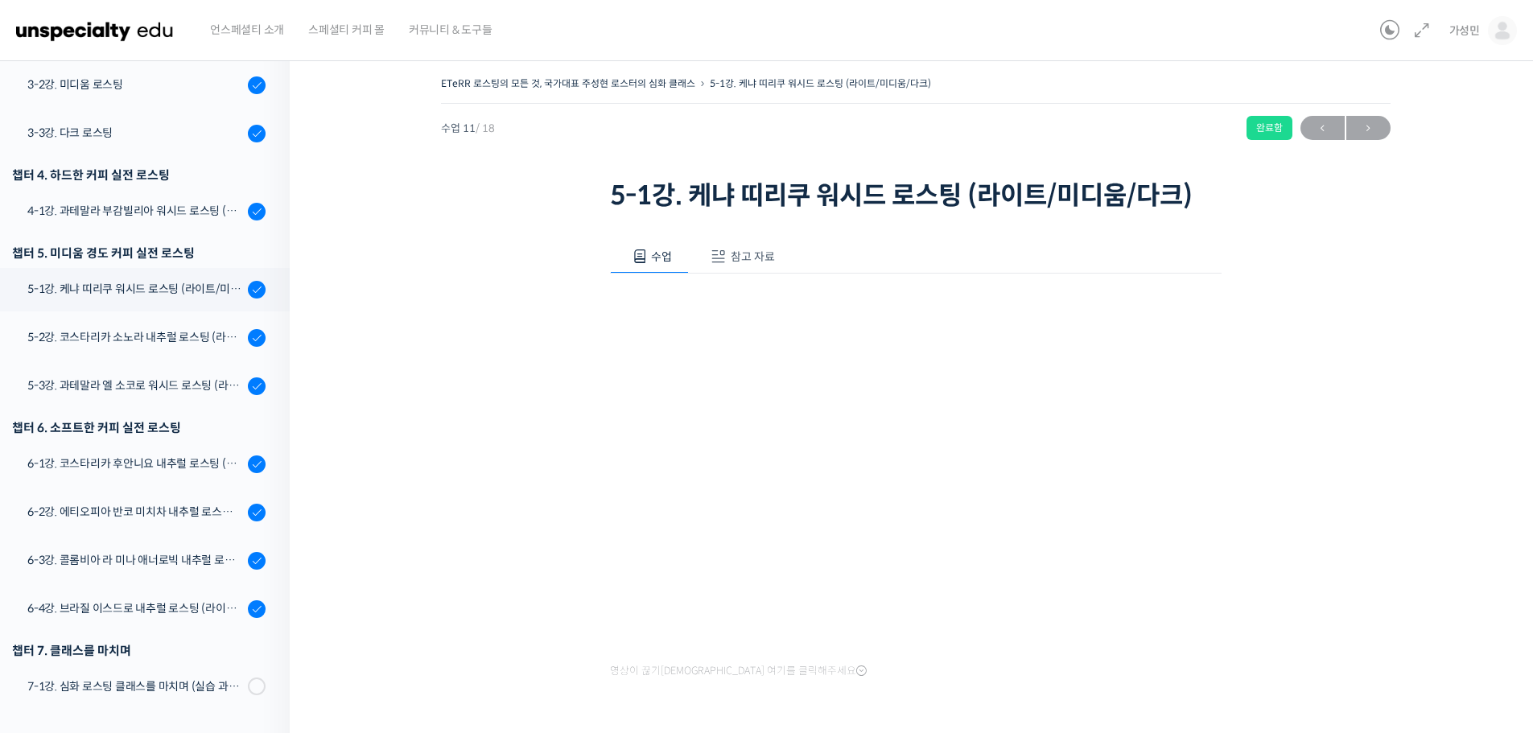
click at [740, 254] on span "참고 자료" at bounding box center [753, 257] width 44 height 14
click at [686, 311] on link "PPT 수업 자료 (클릭하시면 새 창에서 열립니다)" at bounding box center [744, 310] width 257 height 17
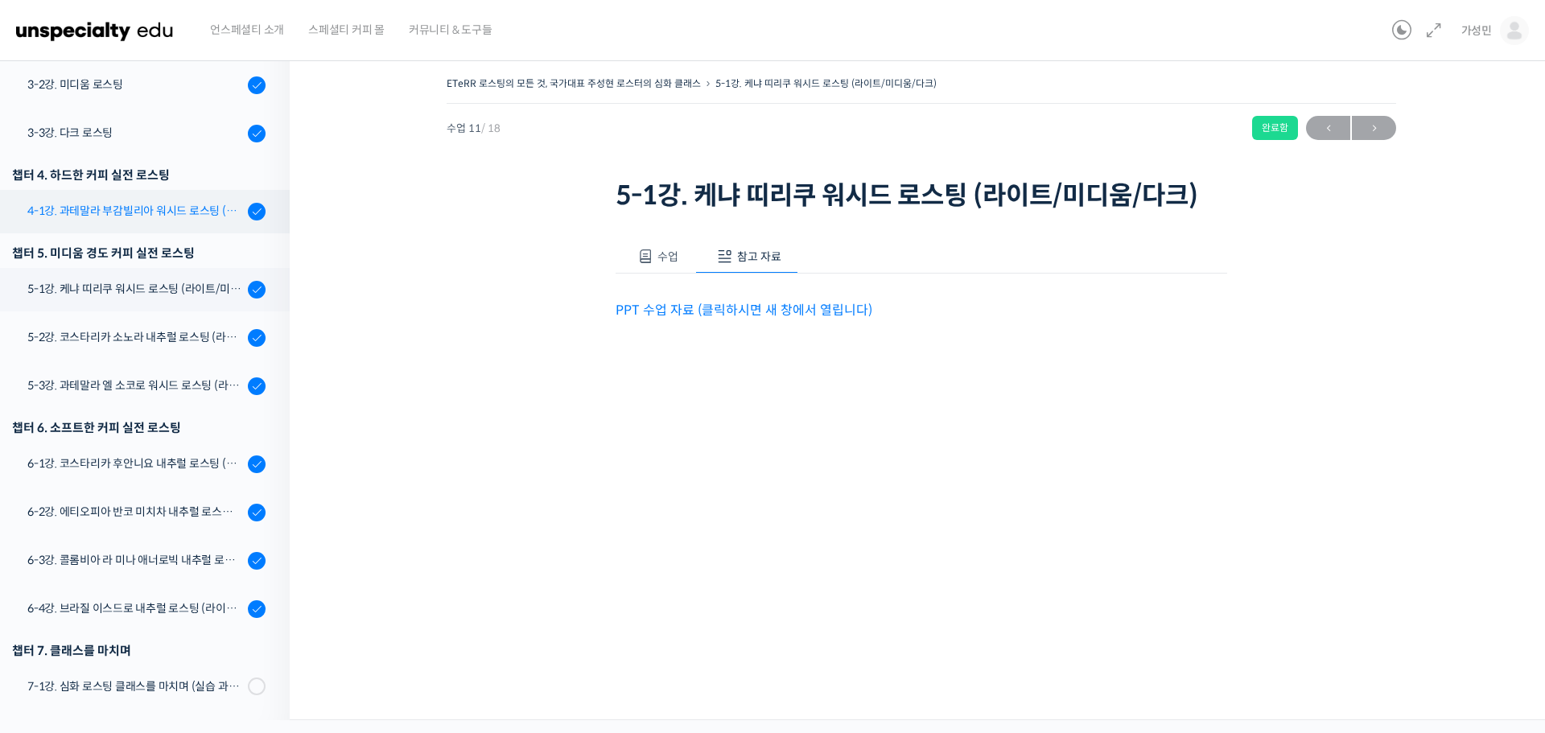
click at [142, 215] on div "4-1강. 과테말라 부감빌리아 워시드 로스팅 (라이트/미디움/다크)" at bounding box center [135, 211] width 216 height 18
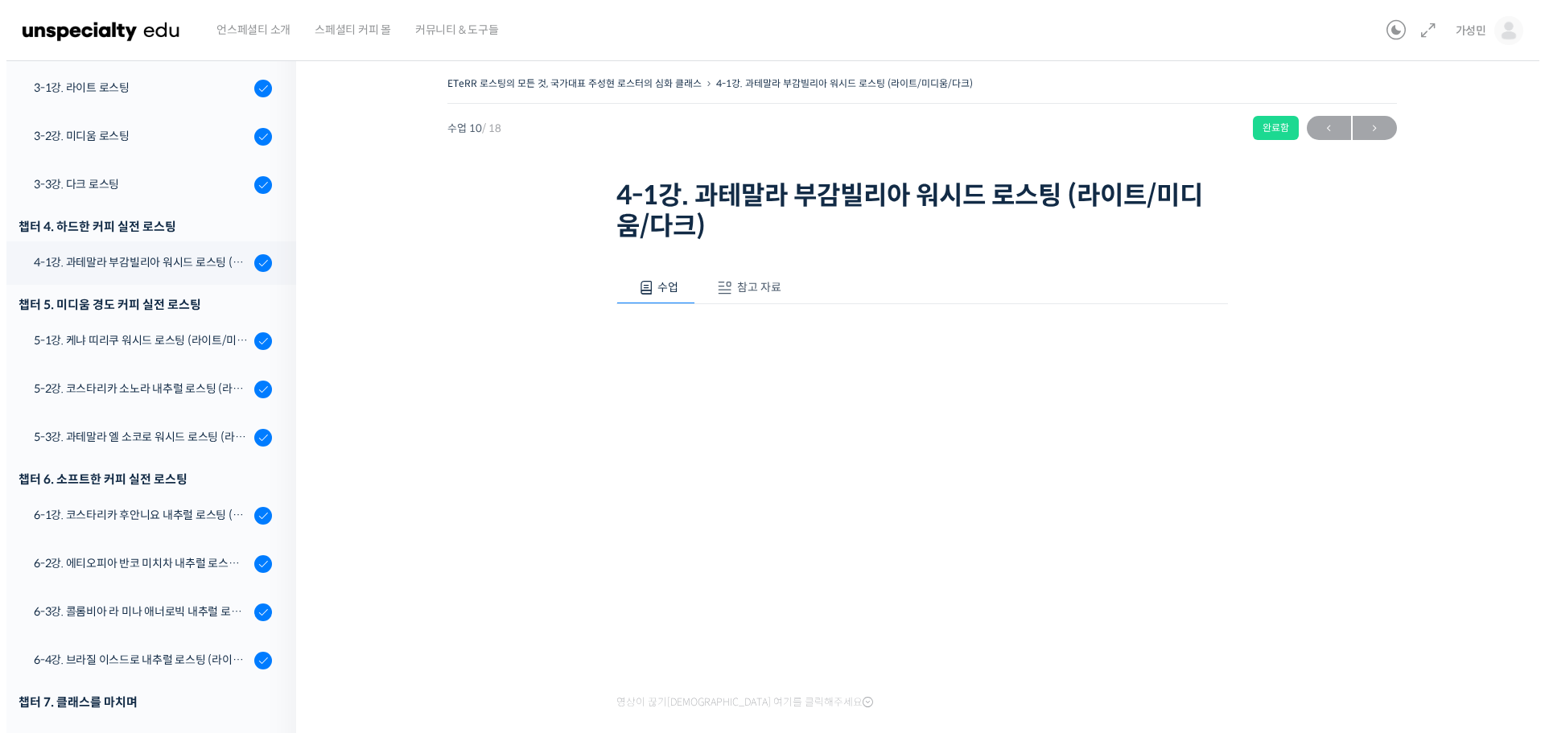
scroll to position [630, 0]
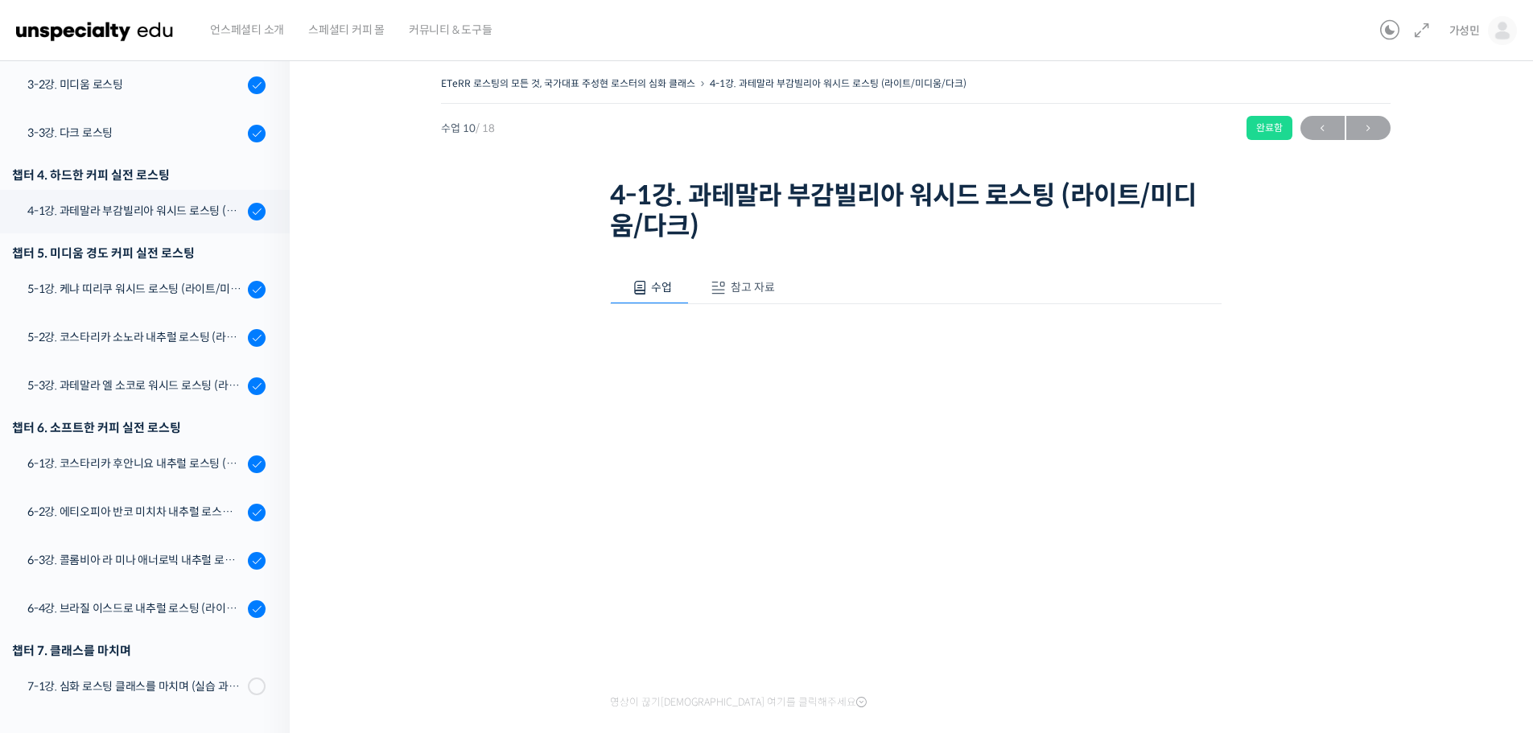
click at [739, 286] on span "참고 자료" at bounding box center [753, 287] width 44 height 14
click at [720, 340] on link "PPT 수업 자료 (클릭하시면 새 창에서 열립니다)" at bounding box center [744, 340] width 257 height 17
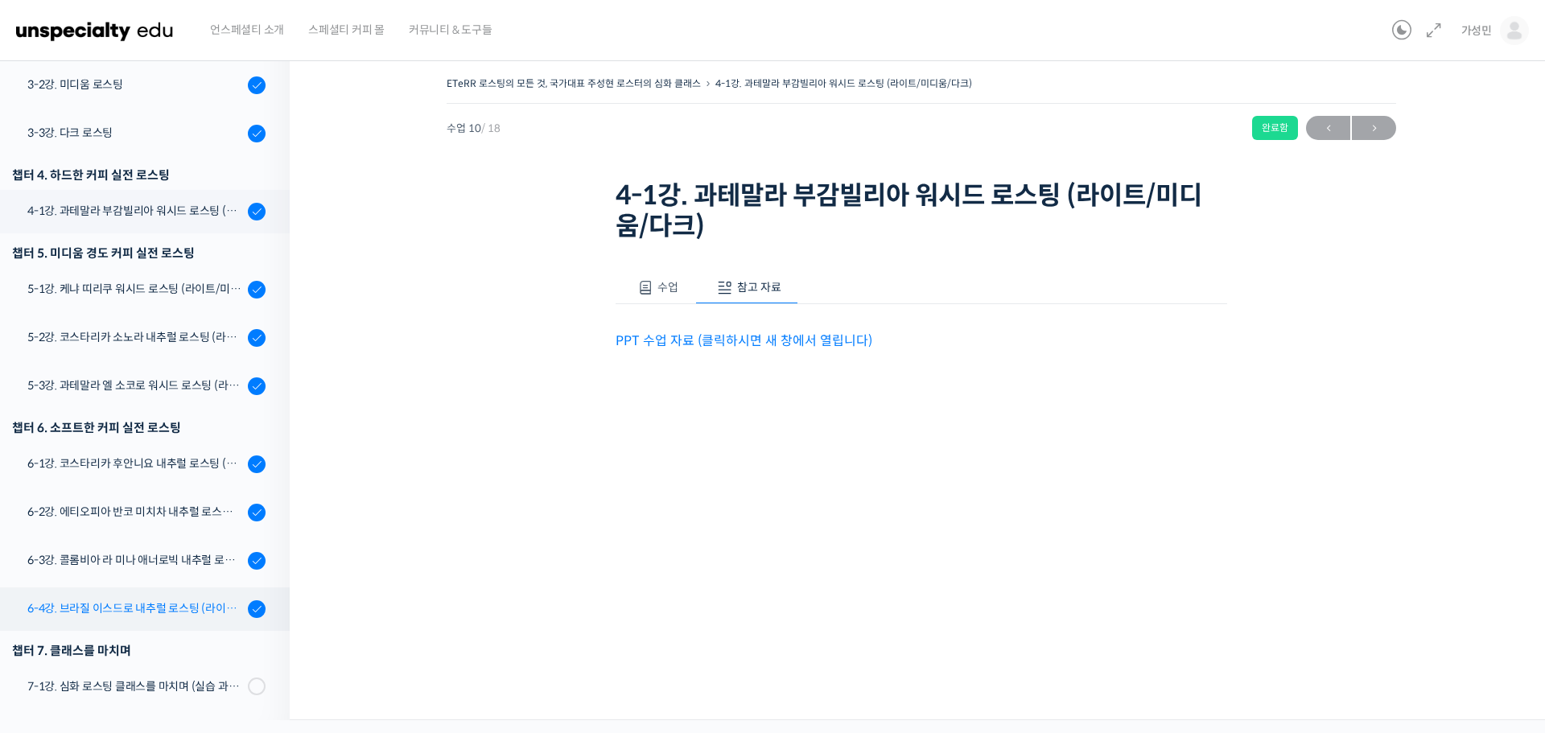
click at [155, 612] on div "6-4강. 브라질 이스드로 내추럴 로스팅 (라이트/미디움/다크)" at bounding box center [135, 609] width 216 height 18
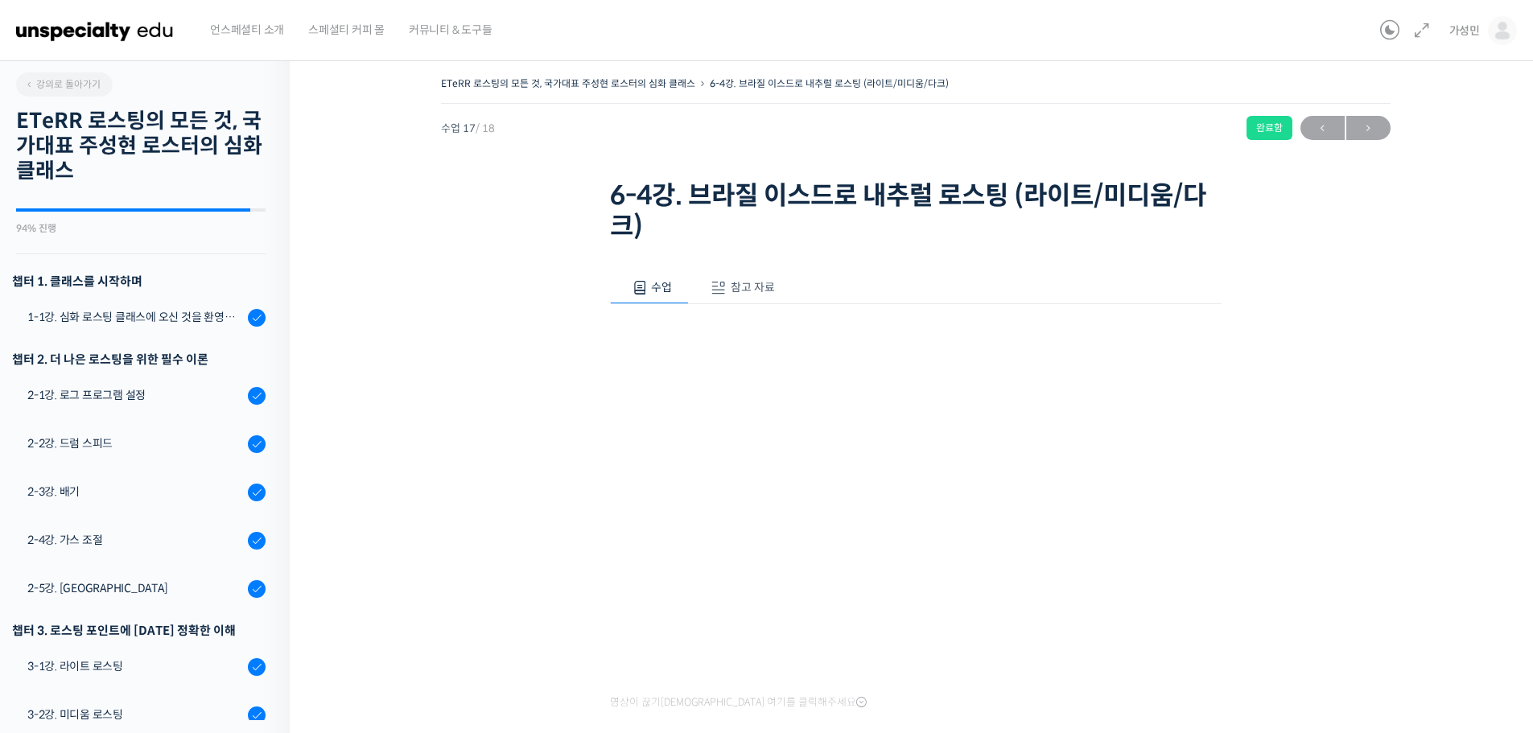
scroll to position [630, 0]
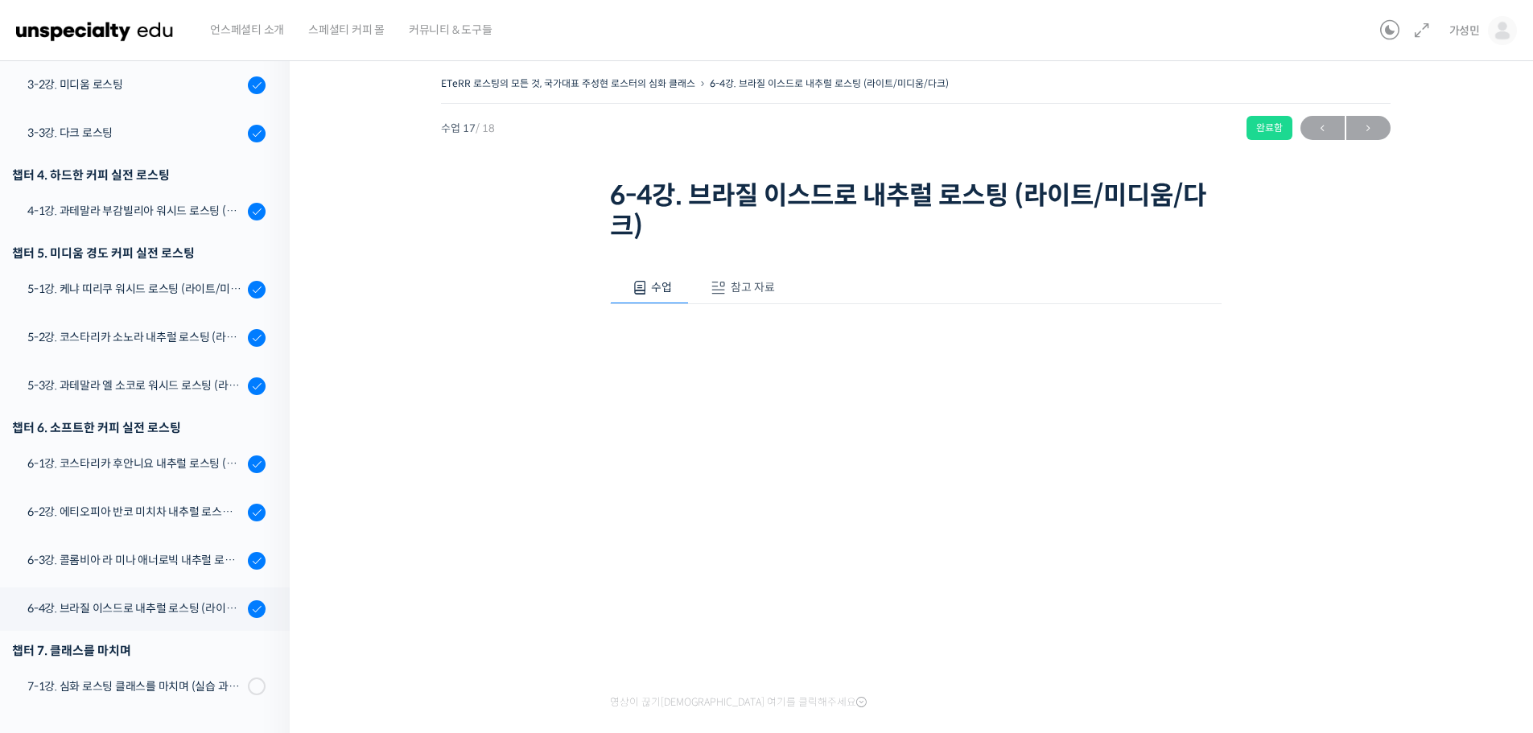
click at [731, 283] on span "참고 자료" at bounding box center [753, 287] width 44 height 14
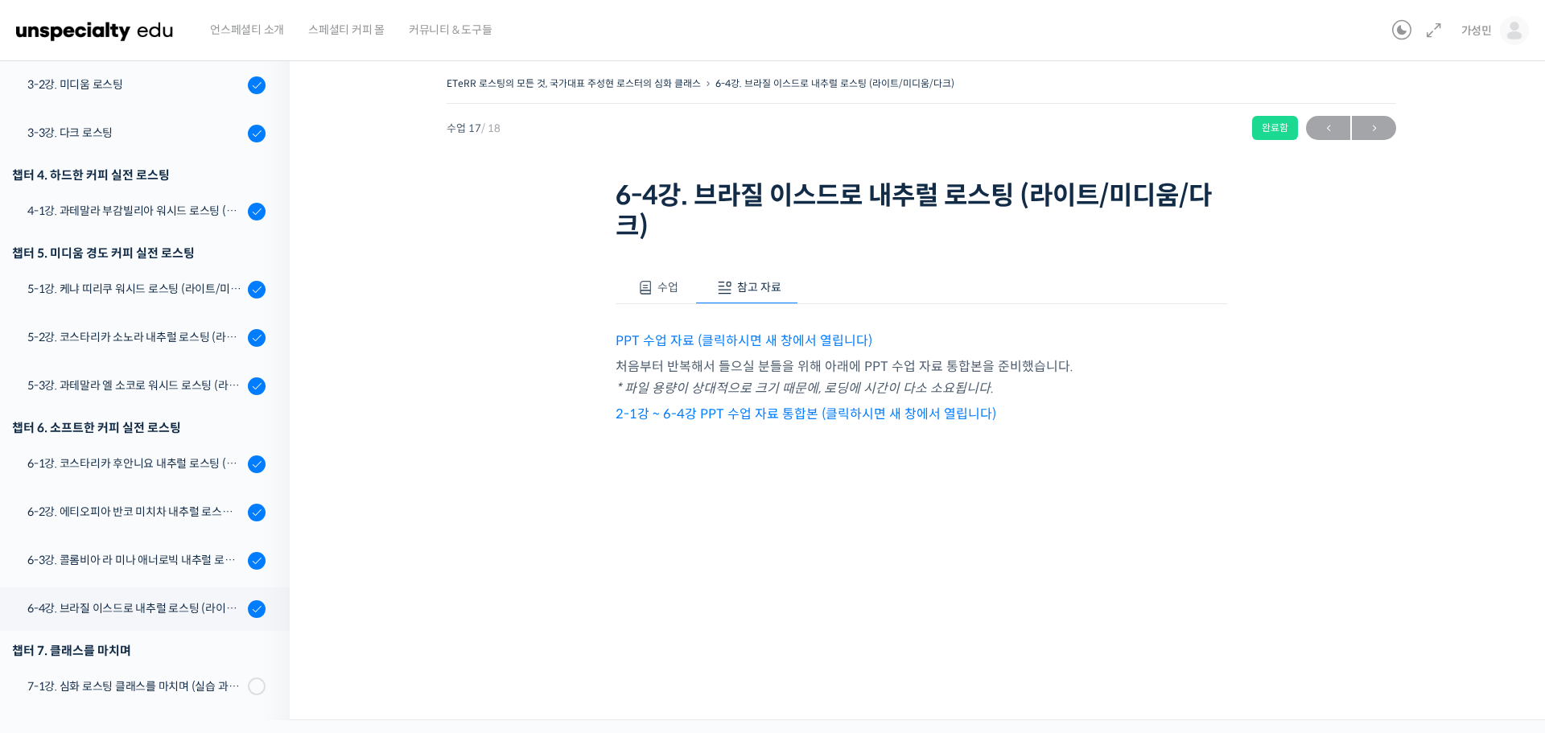
click at [740, 348] on link "PPT 수업 자료 (클릭하시면 새 창에서 열립니다)" at bounding box center [744, 340] width 257 height 17
